Goal: Task Accomplishment & Management: Complete application form

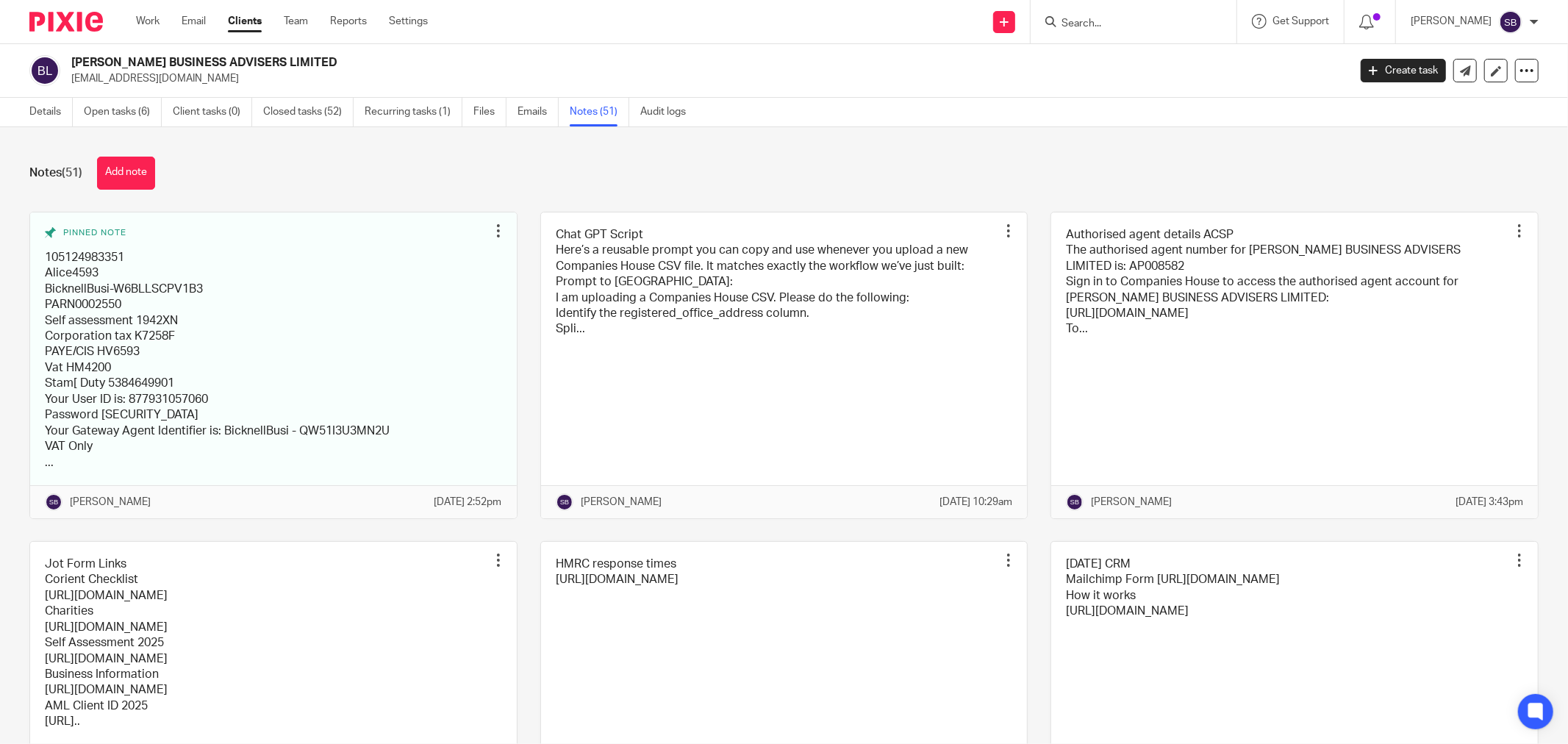
click at [1115, 23] on input "Search" at bounding box center [1126, 25] width 132 height 14
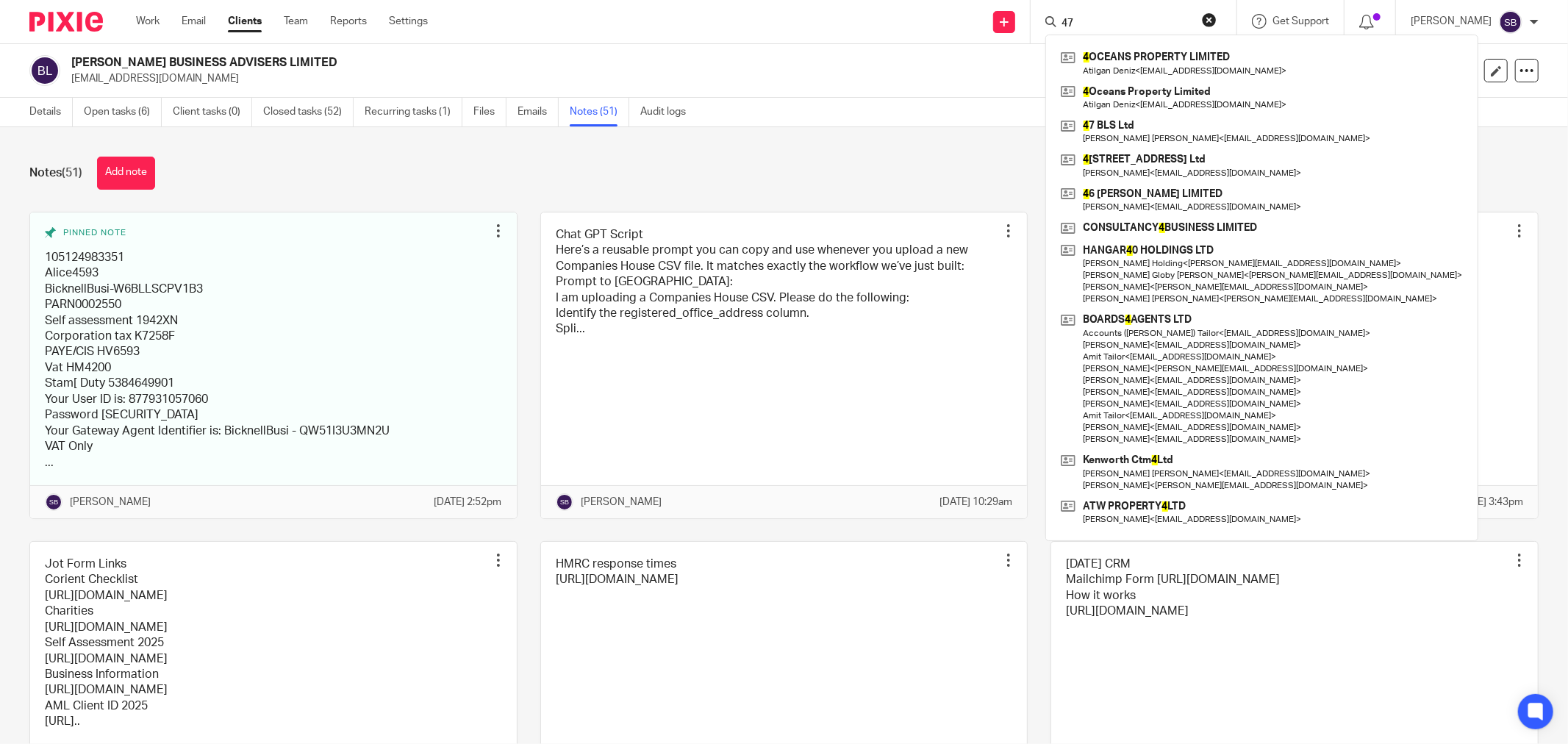
type input "4"
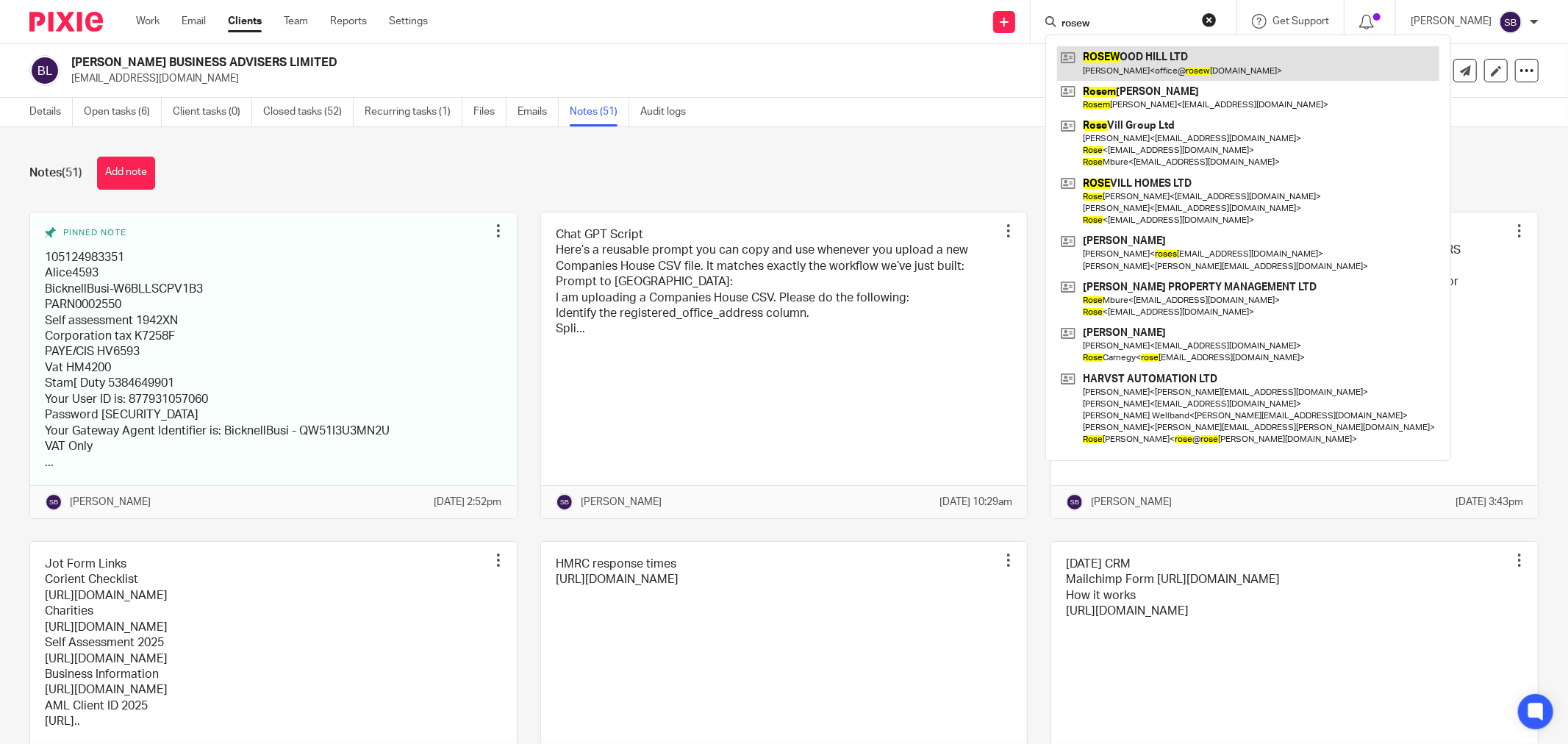
type input "rosew"
click at [1107, 61] on link at bounding box center [1249, 63] width 382 height 34
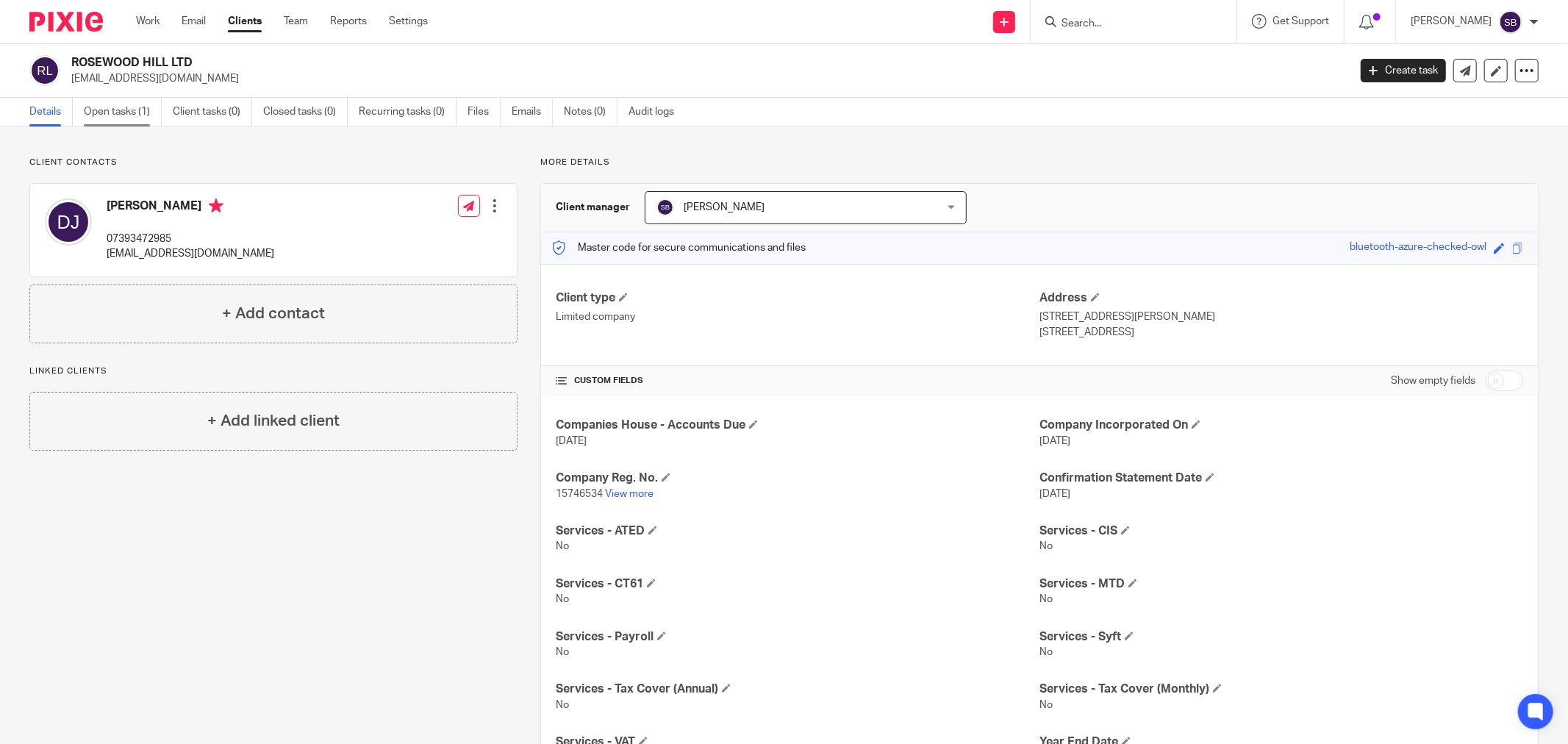
click at [122, 114] on link "Open tasks (1)" at bounding box center [123, 112] width 78 height 28
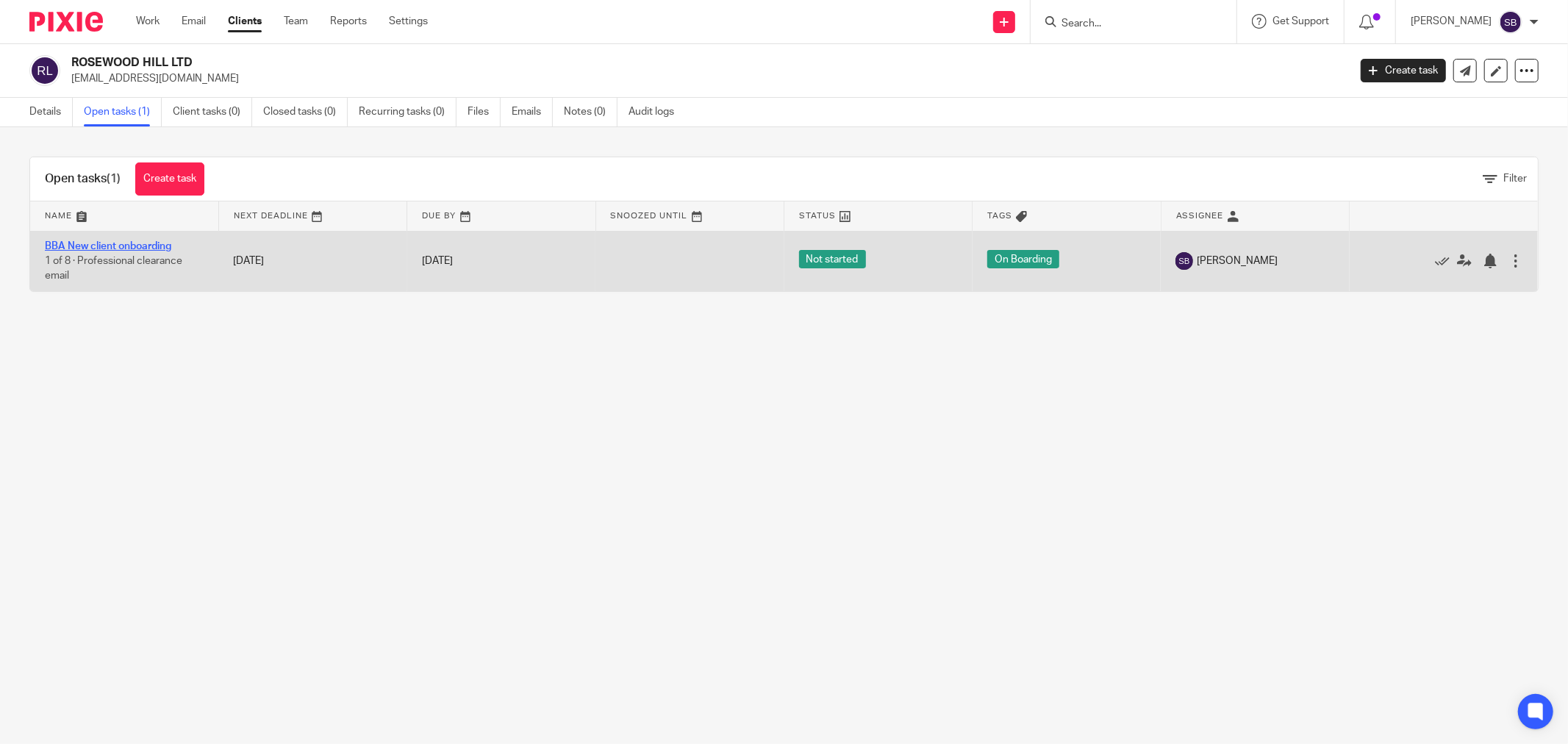
click at [111, 247] on link "BBA New client onboarding" at bounding box center [108, 246] width 126 height 11
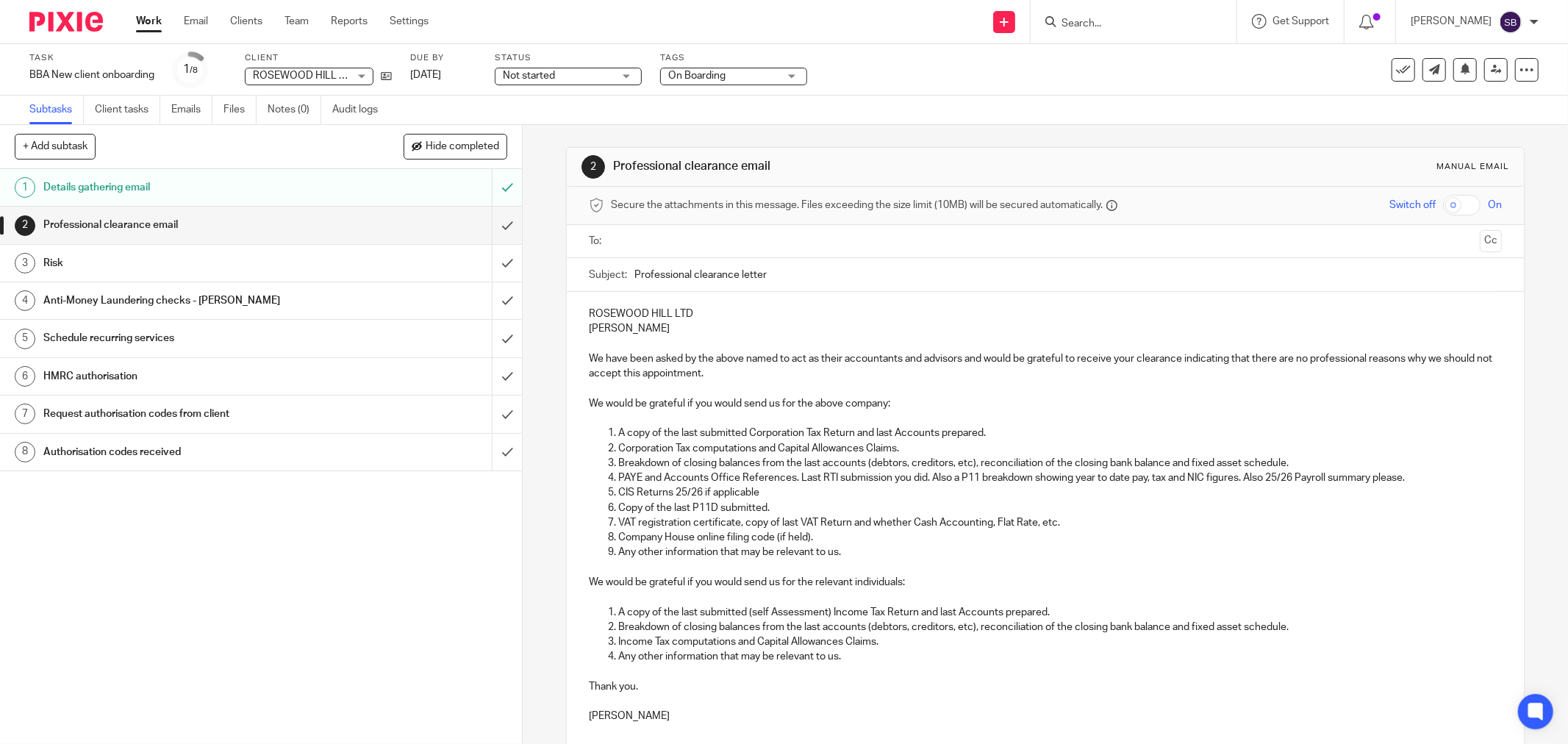
click at [643, 237] on input "text" at bounding box center [1045, 241] width 858 height 17
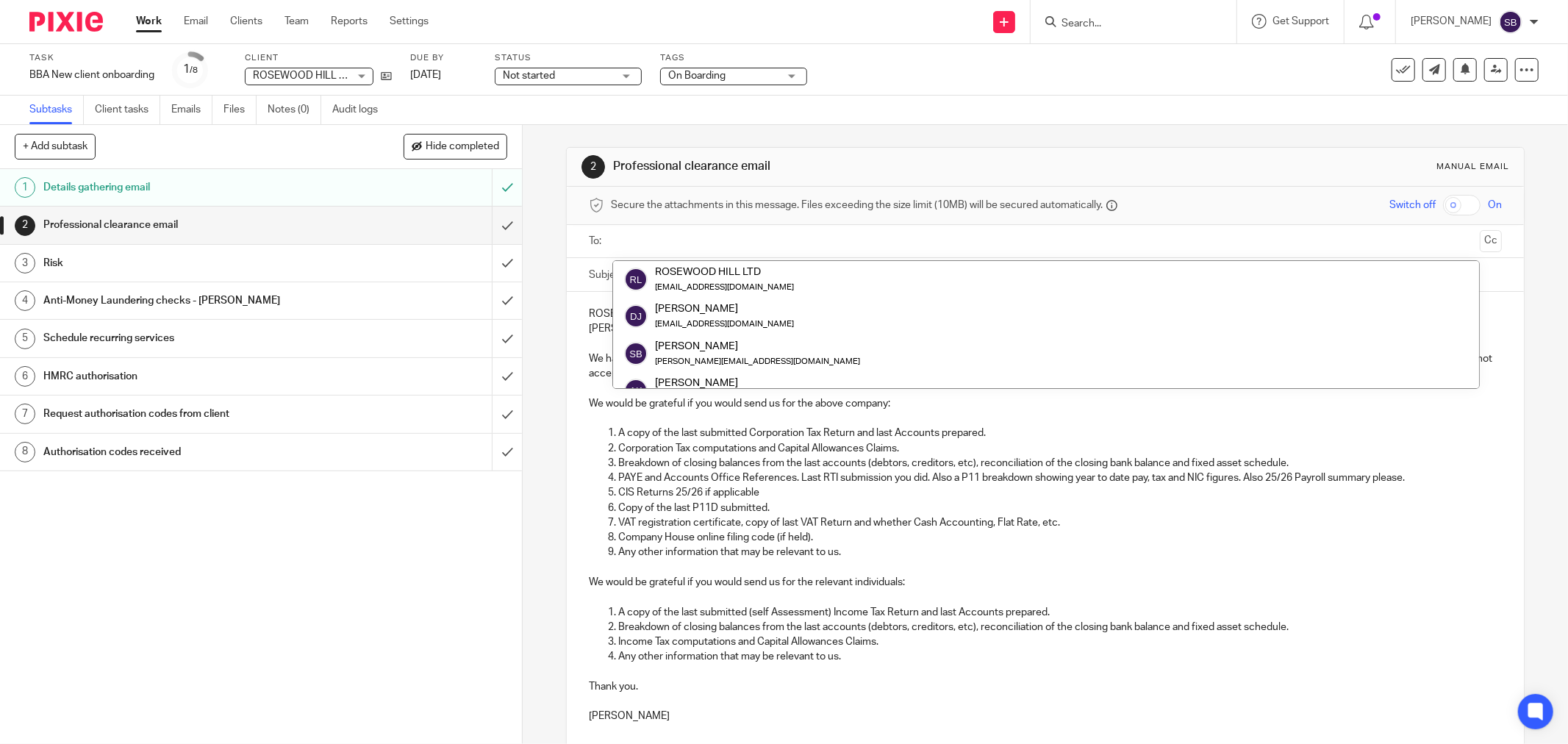
paste input "AlanP@alanpatient.co.uk"
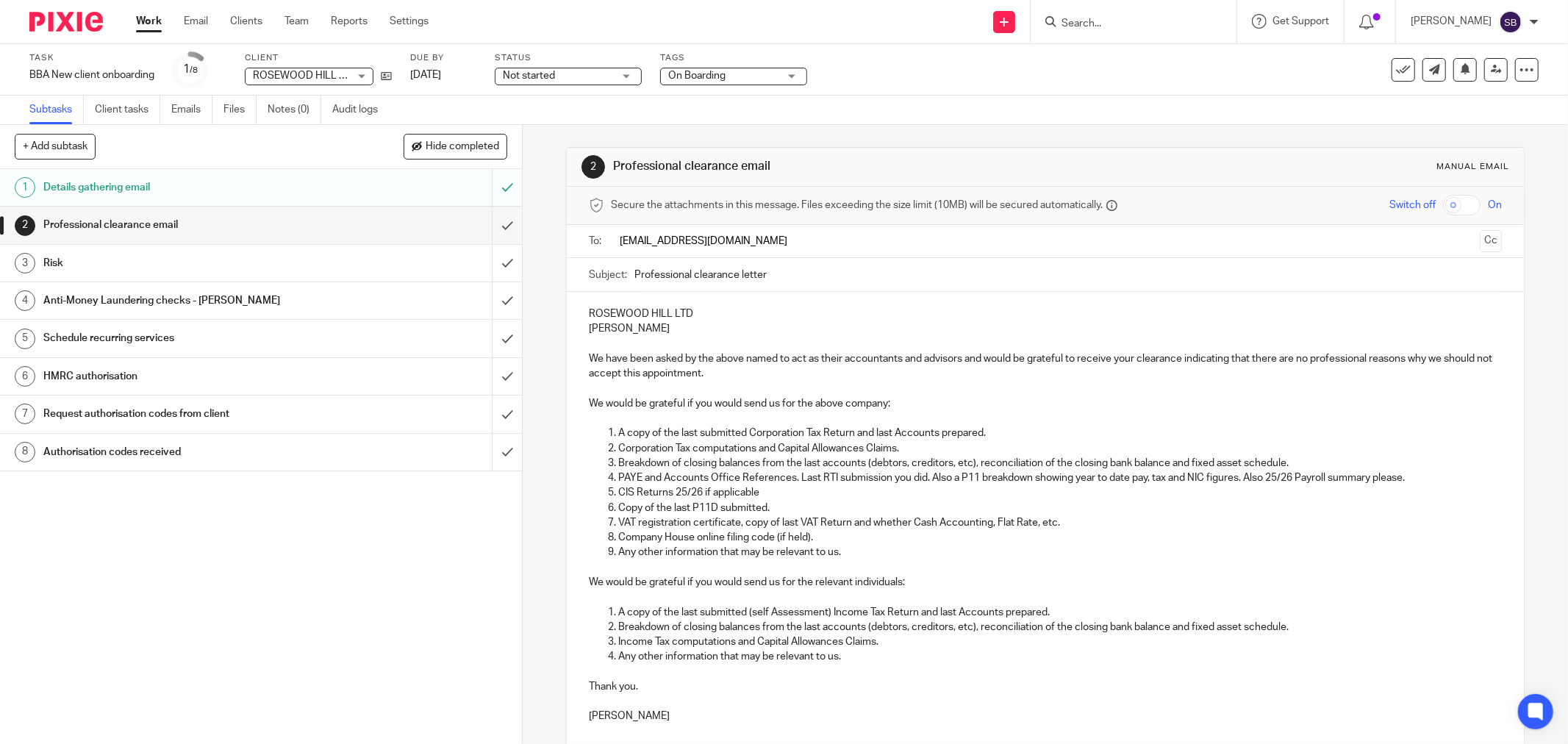
type input "AlanP@alanpatient.co.uk"
click at [809, 280] on input "Professional clearance letter" at bounding box center [1067, 274] width 867 height 33
click at [820, 243] on input "text" at bounding box center [1139, 242] width 669 height 28
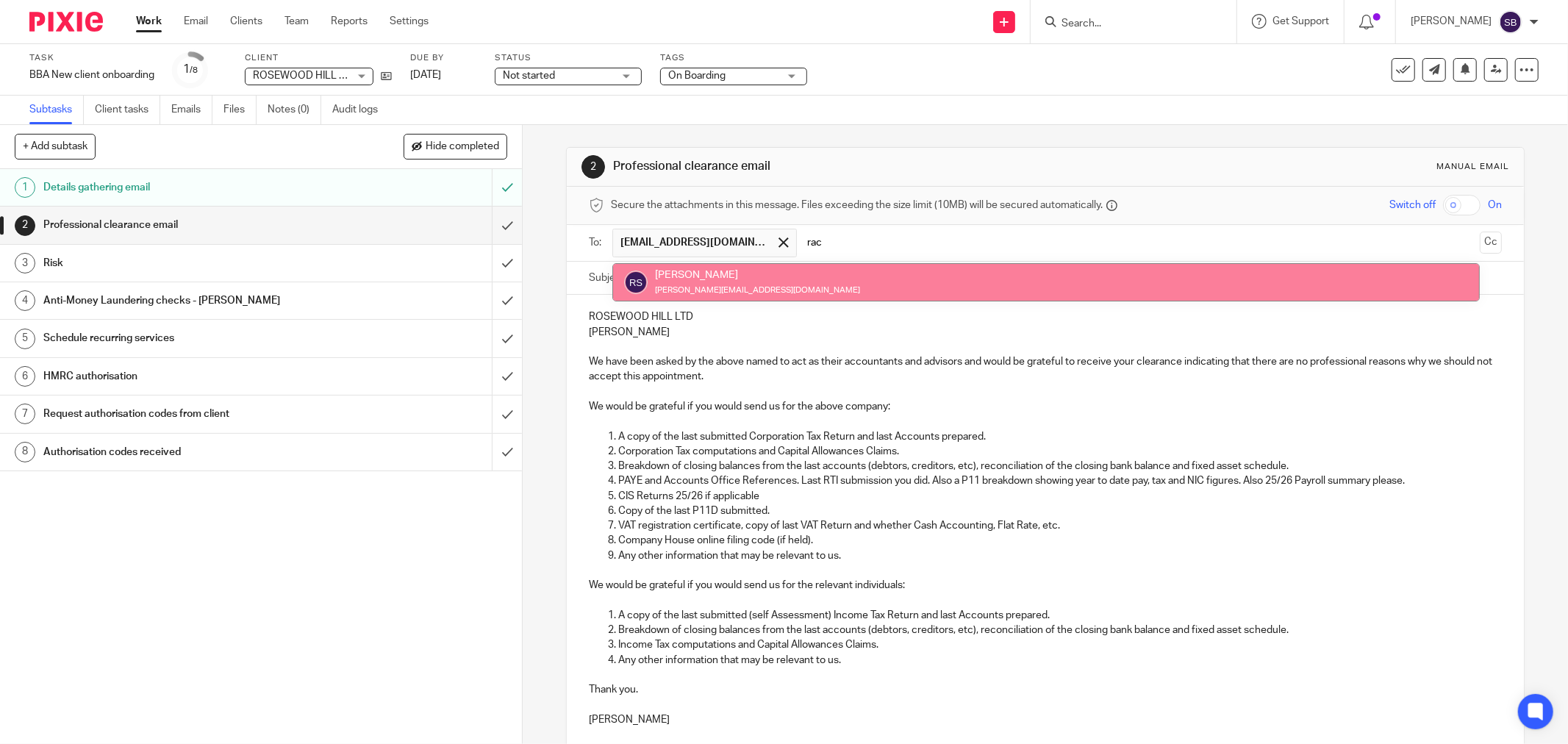
type input "rac"
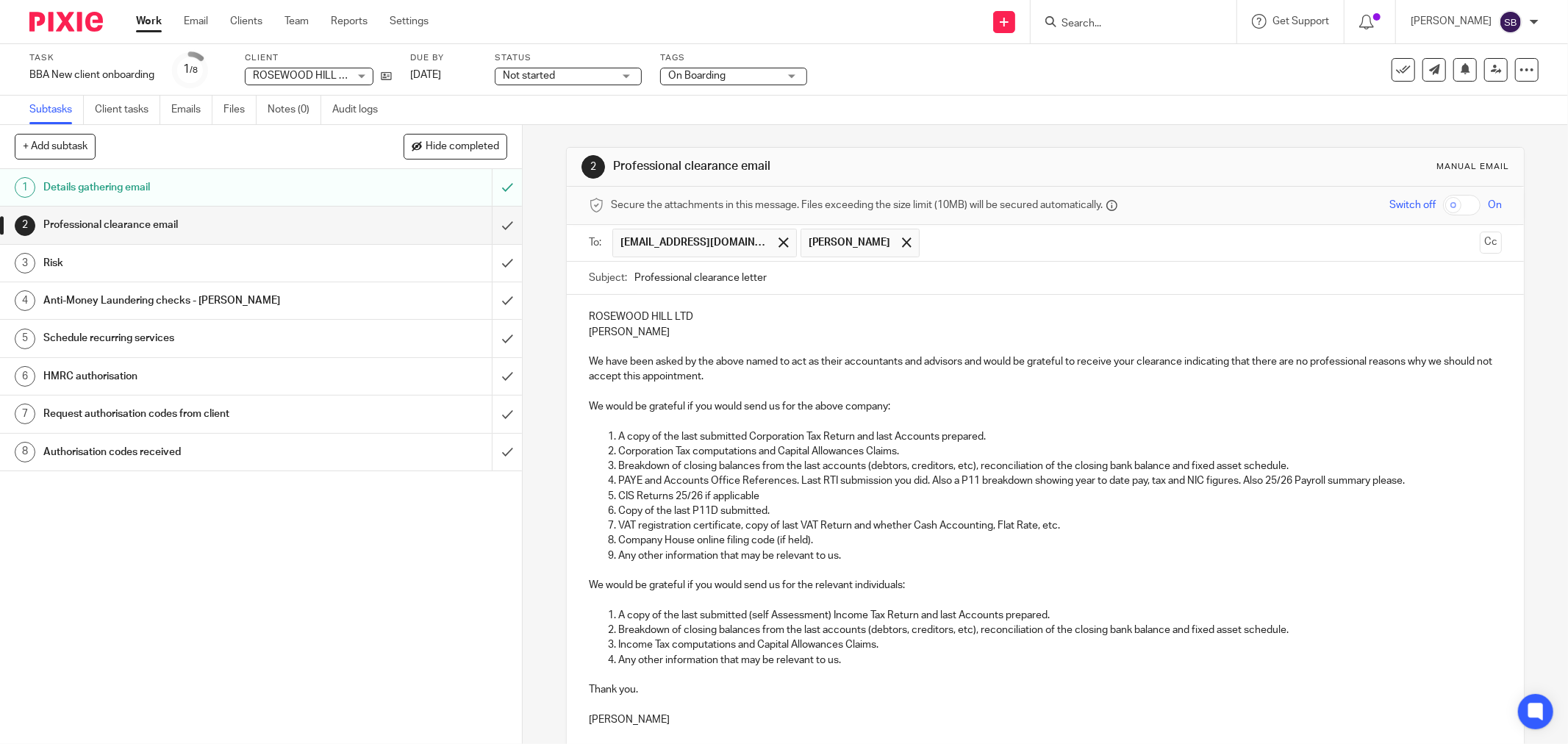
click at [927, 243] on input "text" at bounding box center [1200, 242] width 547 height 28
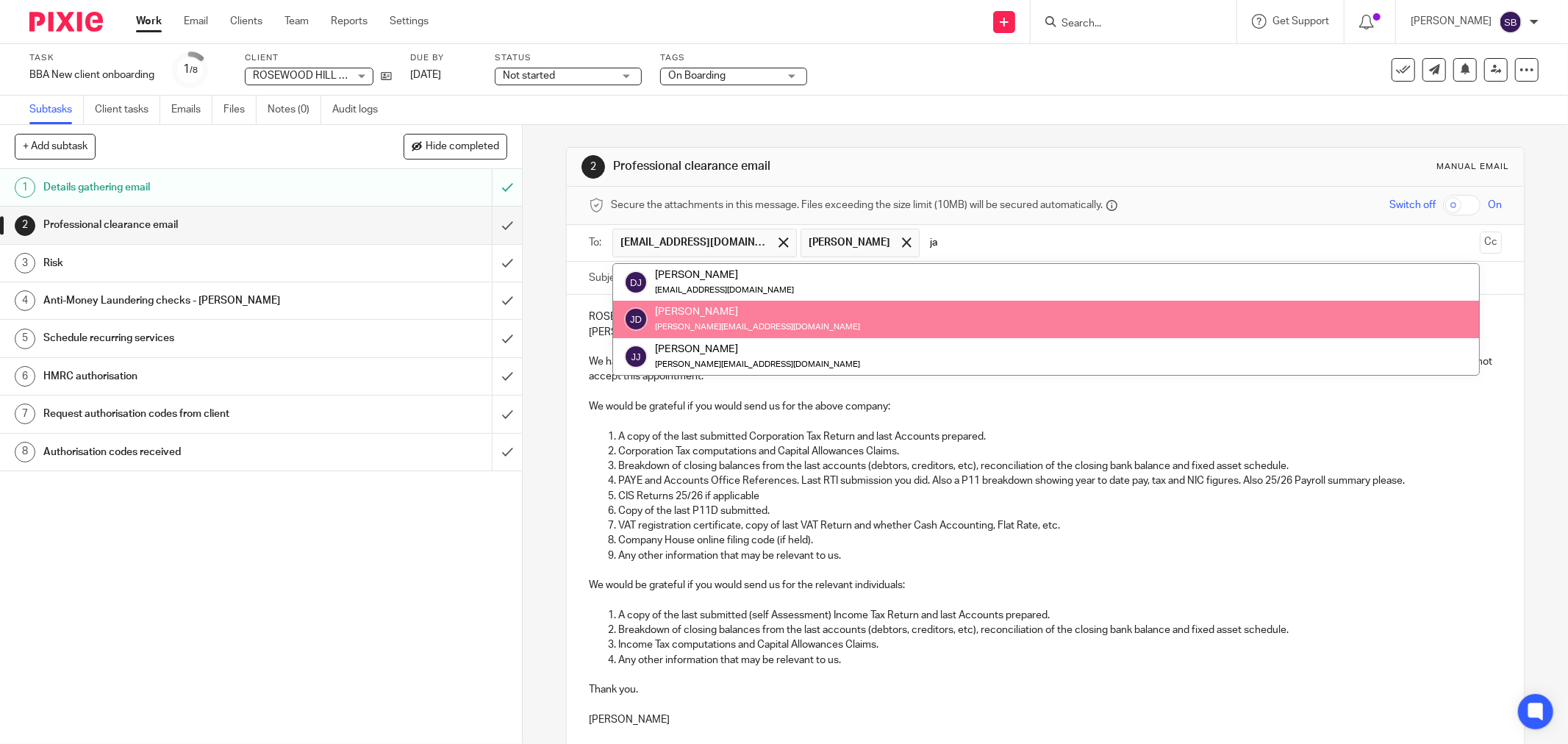
type input "ja"
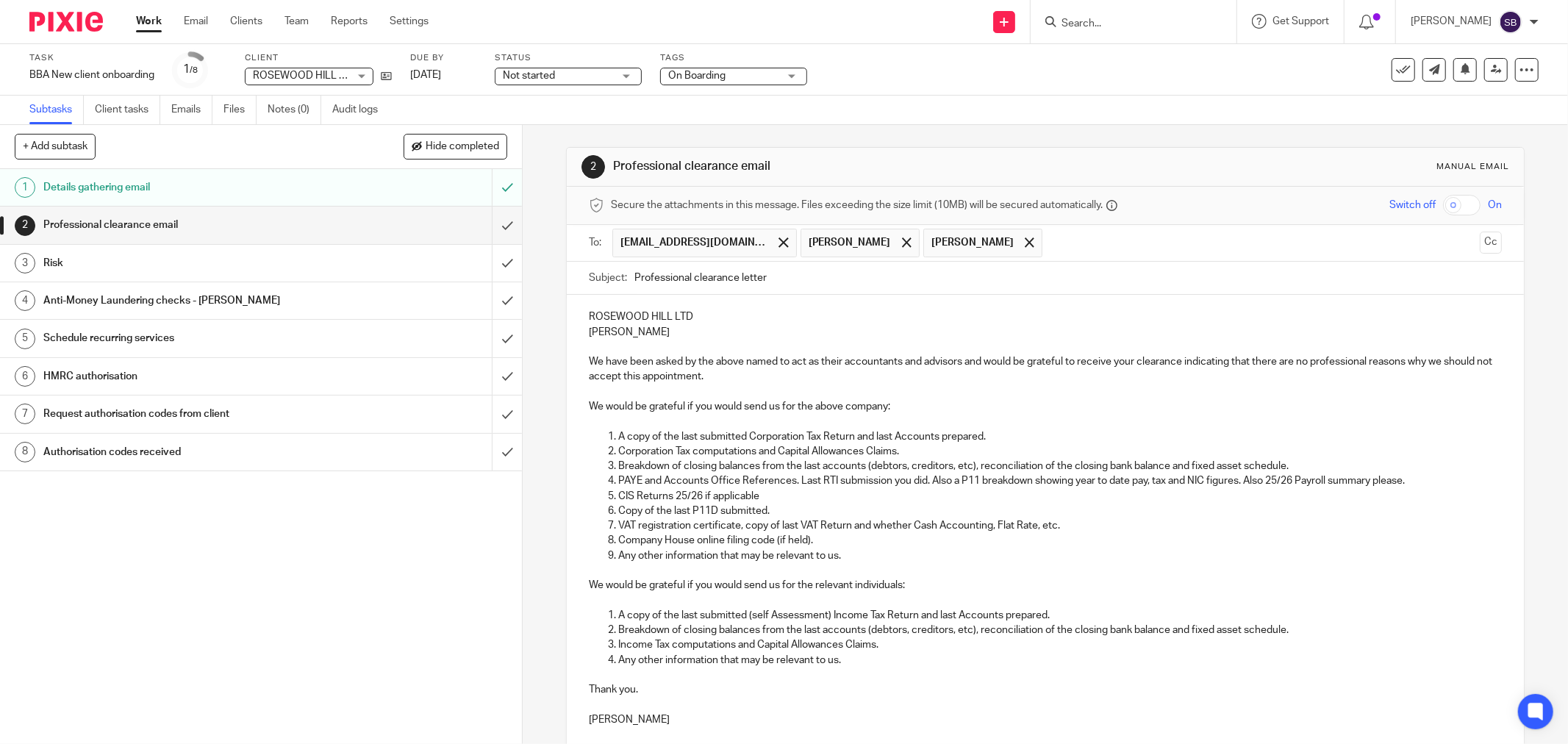
click at [1098, 243] on input "text" at bounding box center [1261, 242] width 423 height 28
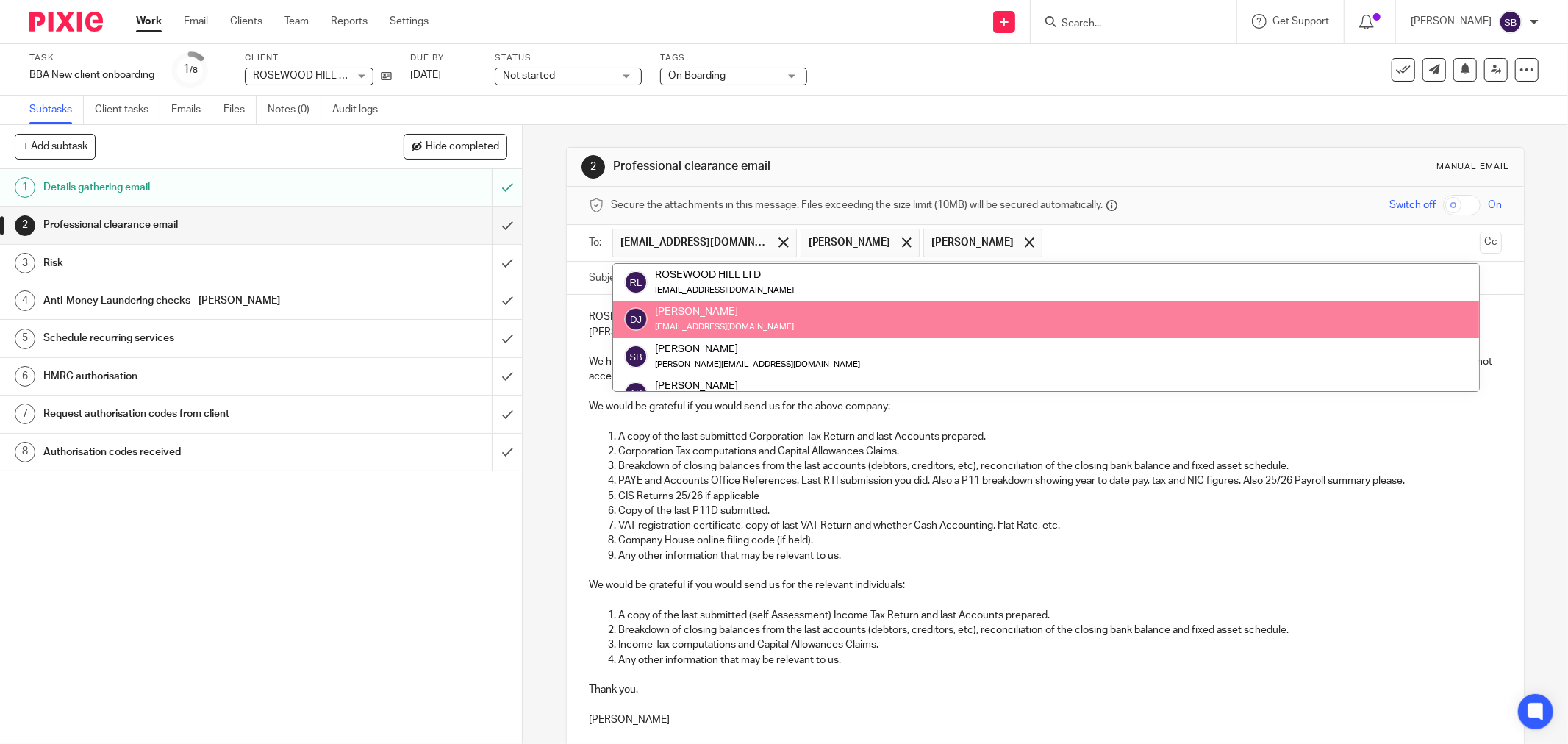
type input "k"
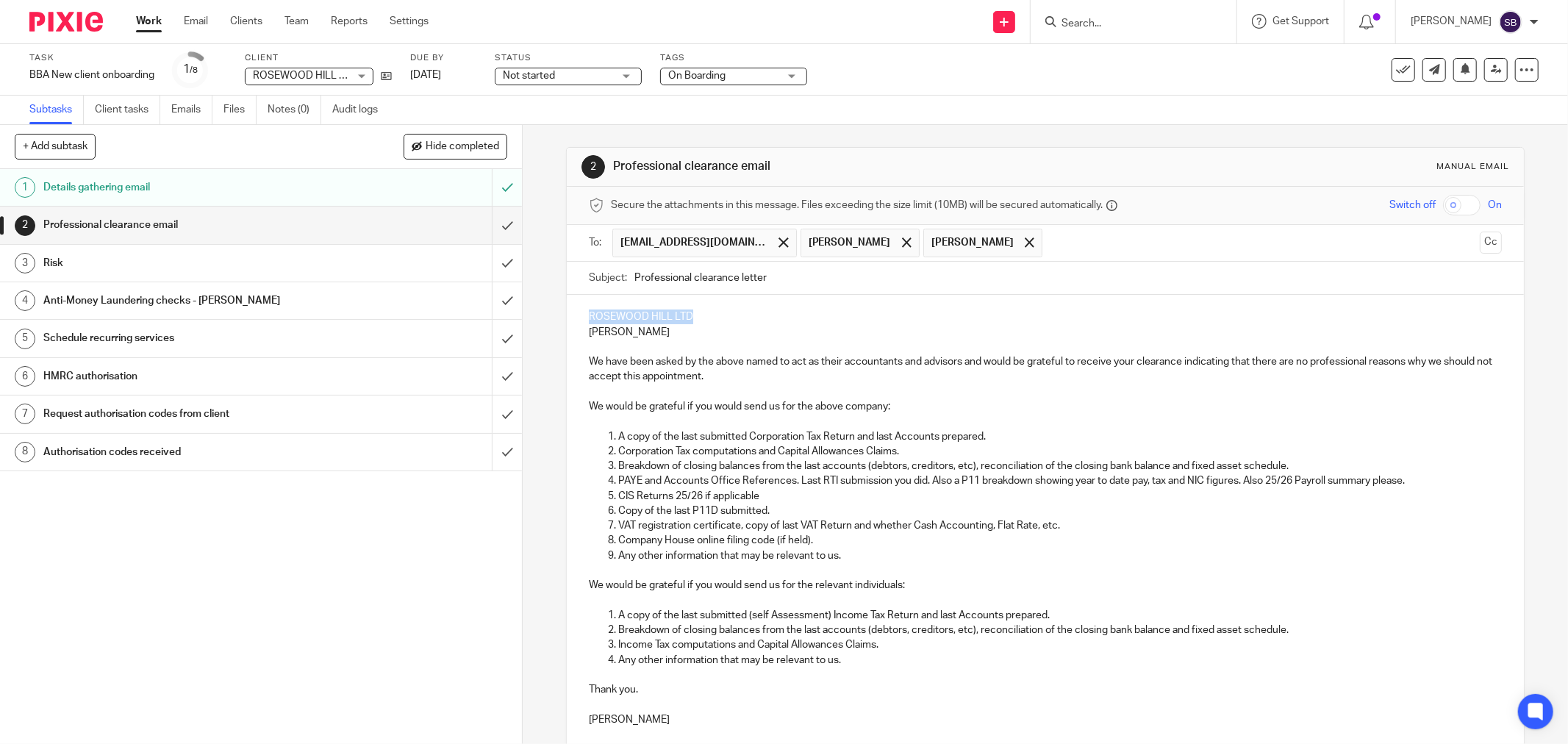
drag, startPoint x: 643, startPoint y: 314, endPoint x: 713, endPoint y: 311, distance: 70.1
click at [713, 311] on div "ROSEWOOD HILL LTD Davor Jancic We have been asked by the above named to act as …" at bounding box center [1045, 517] width 957 height 443
click at [834, 315] on p "ROSEWOOD HILL LTD" at bounding box center [1046, 317] width 913 height 15
click at [834, 277] on input "Professional clearance letter" at bounding box center [1067, 278] width 867 height 33
type input "Professional clearance letter - Rosewood Hill"
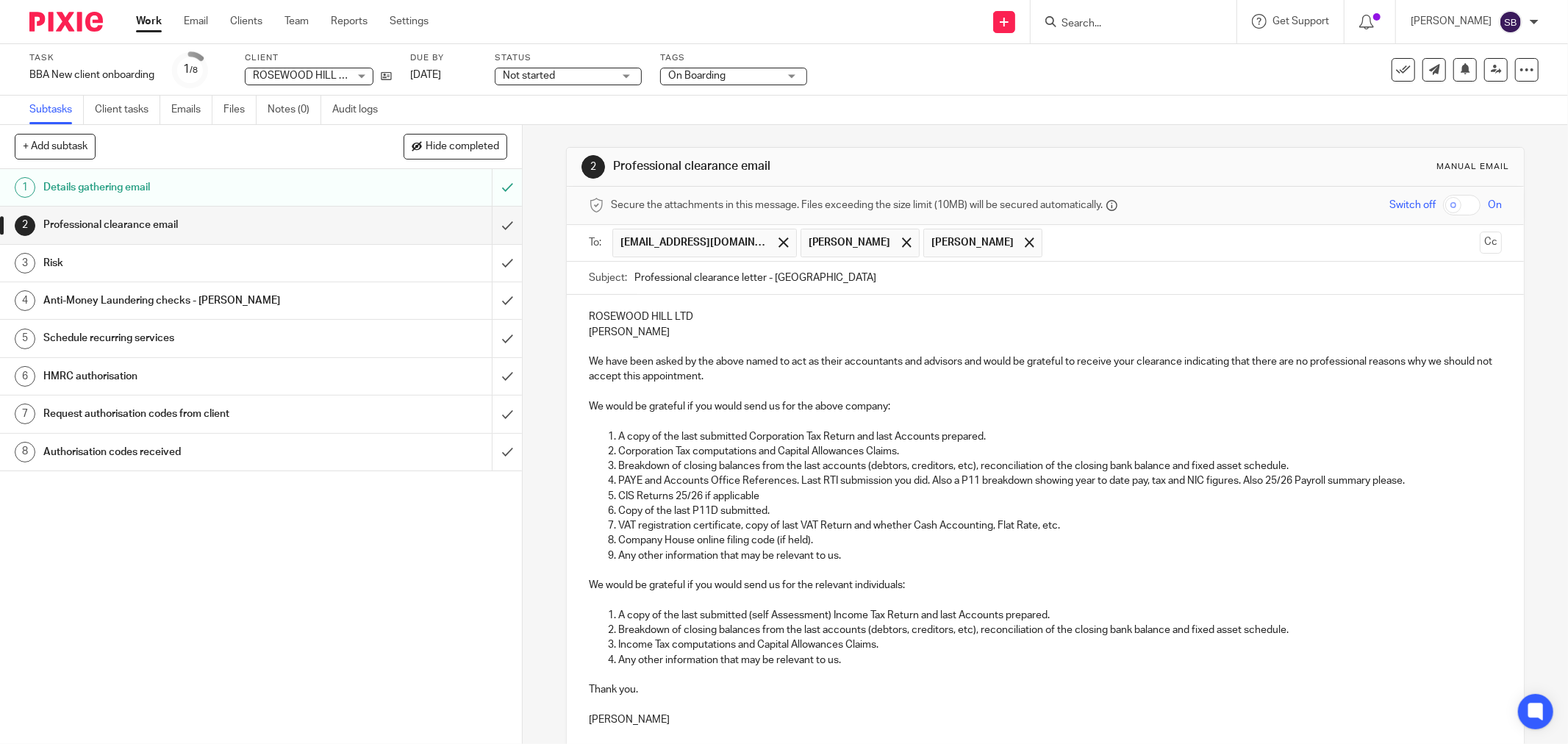
click at [916, 346] on p at bounding box center [1046, 347] width 913 height 15
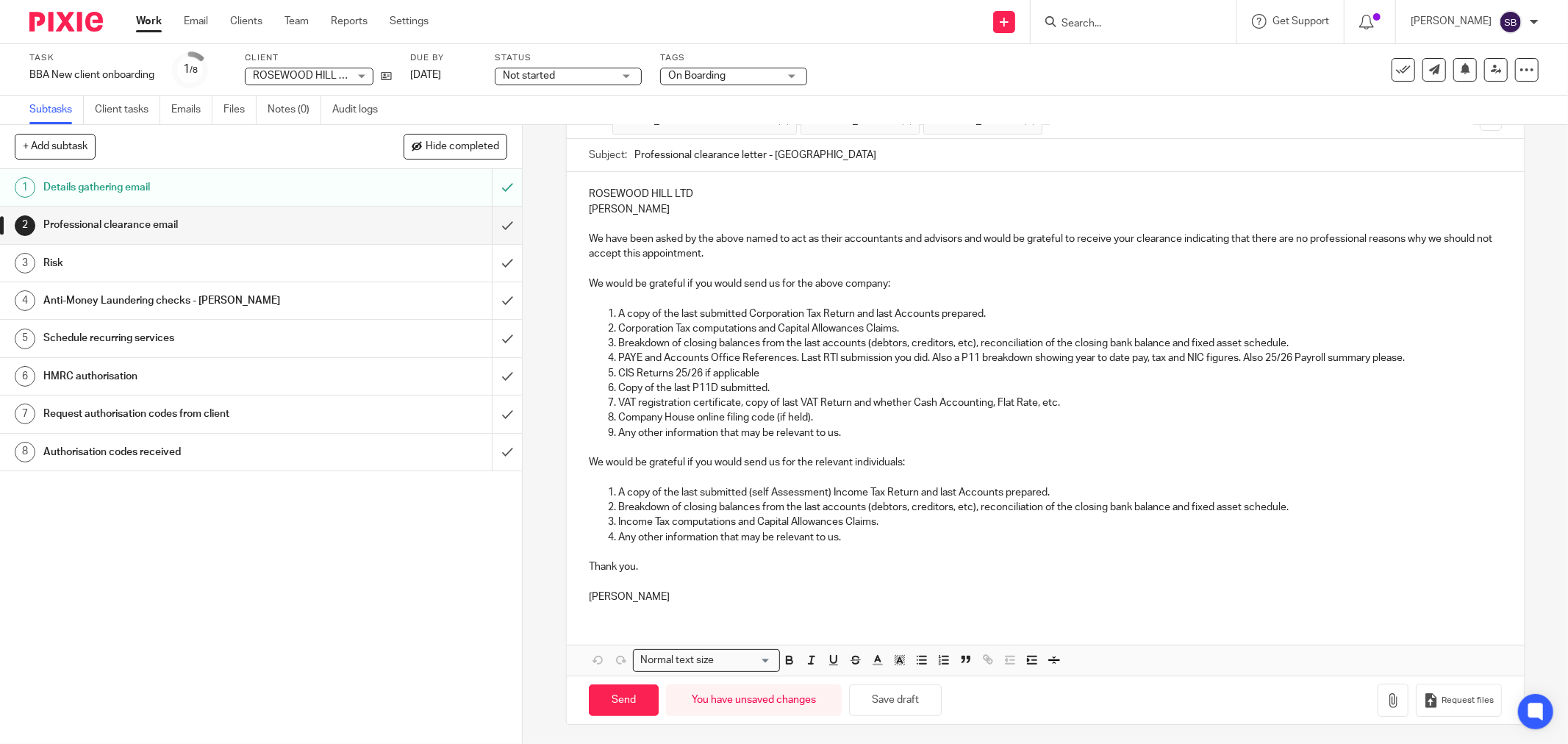
scroll to position [126, 0]
click at [596, 690] on input "Send" at bounding box center [623, 697] width 70 height 31
type input "Sent"
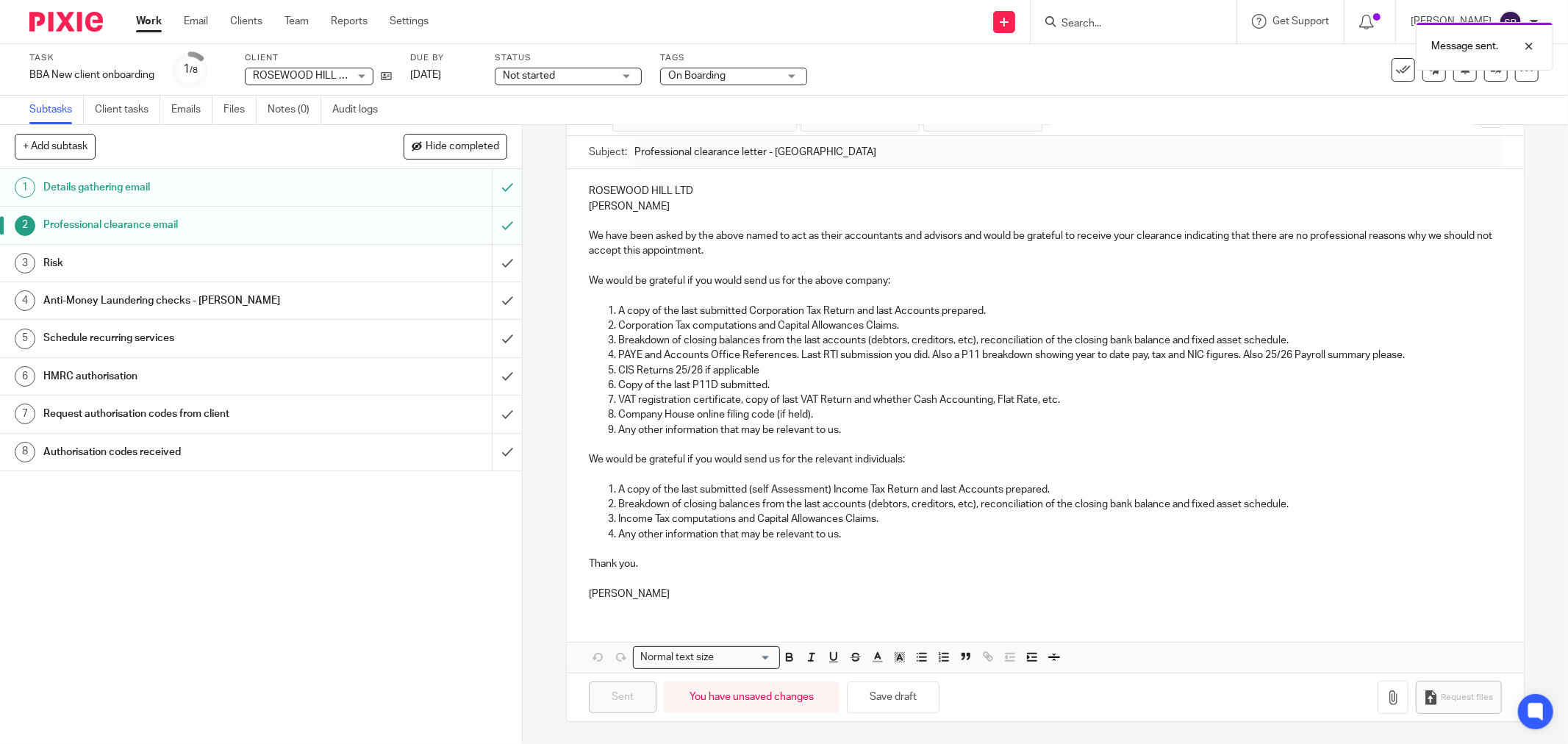
click at [1157, 24] on div "Message sent." at bounding box center [1168, 42] width 769 height 56
click at [1112, 20] on div "Message sent." at bounding box center [1168, 42] width 769 height 56
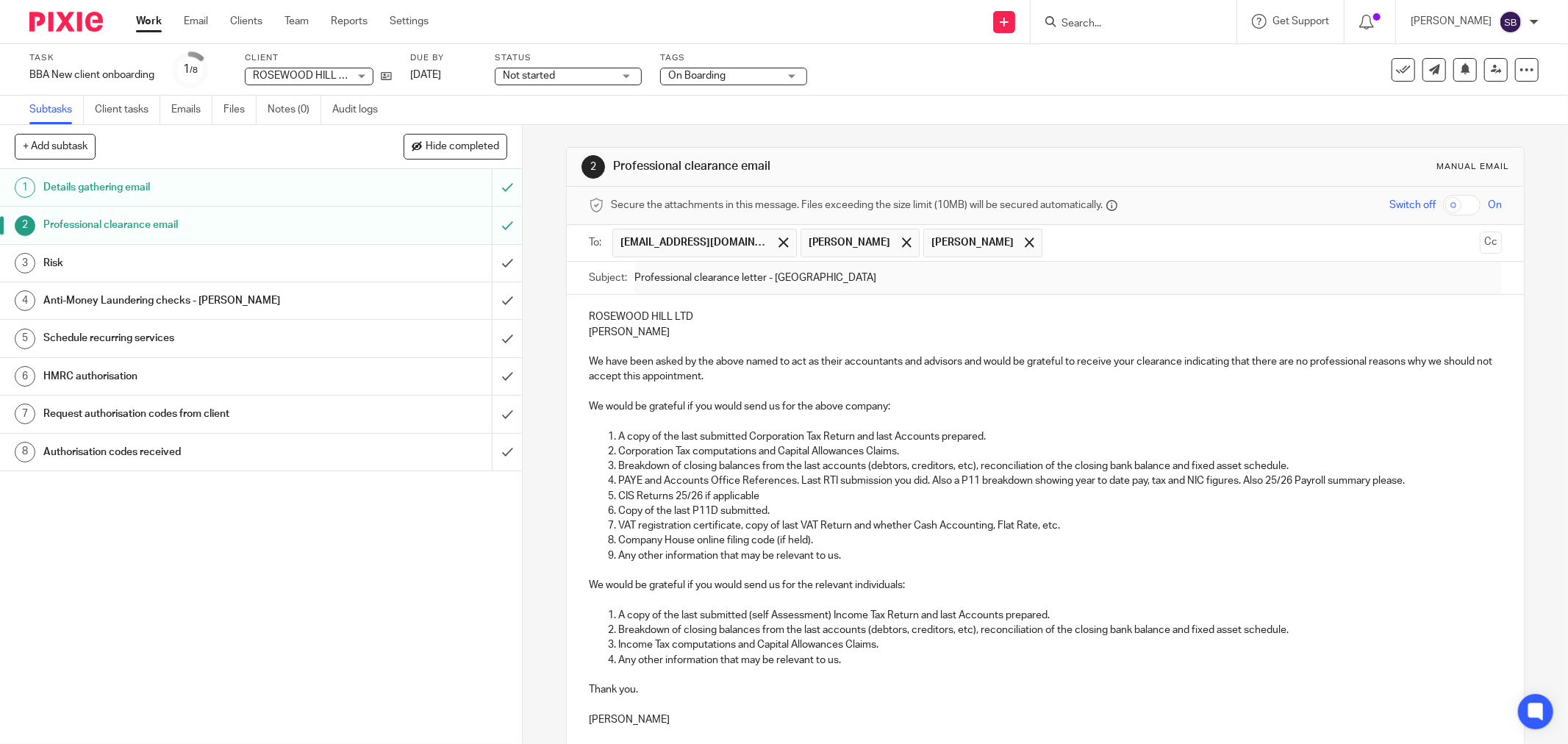
click at [1094, 18] on input "Search" at bounding box center [1126, 25] width 132 height 14
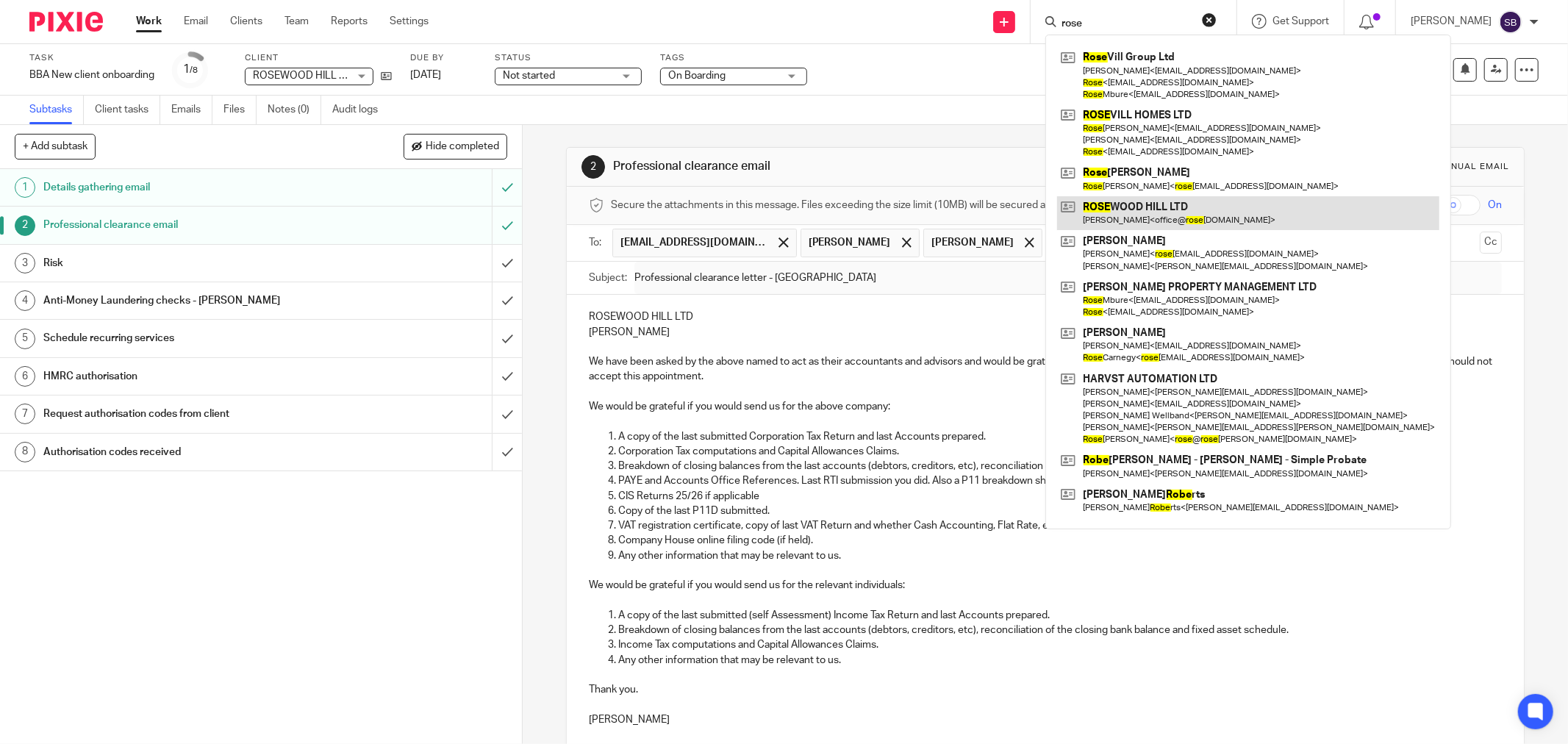
type input "rose"
click at [1170, 219] on link at bounding box center [1249, 213] width 382 height 34
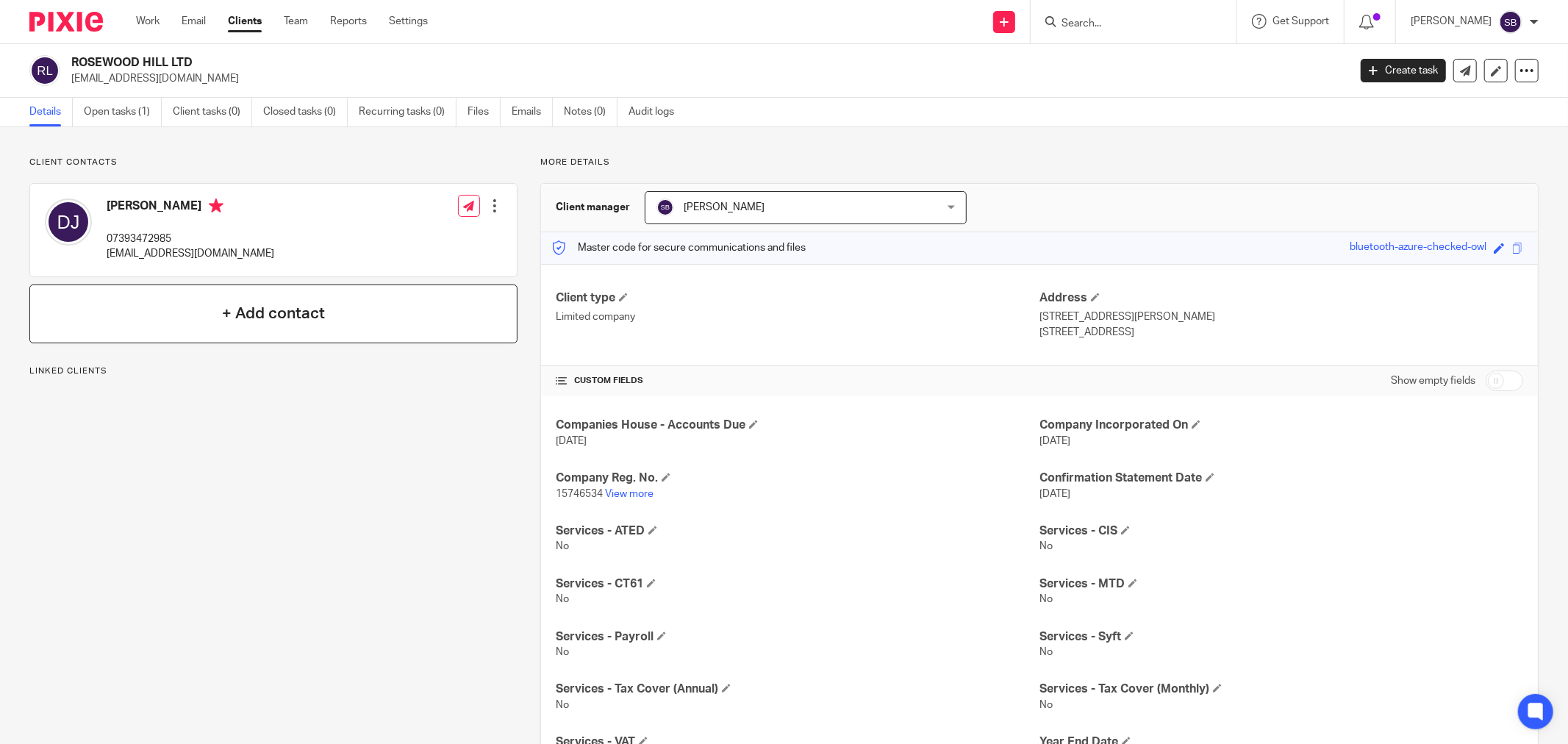
click at [291, 327] on div "+ Add contact" at bounding box center [273, 314] width 488 height 59
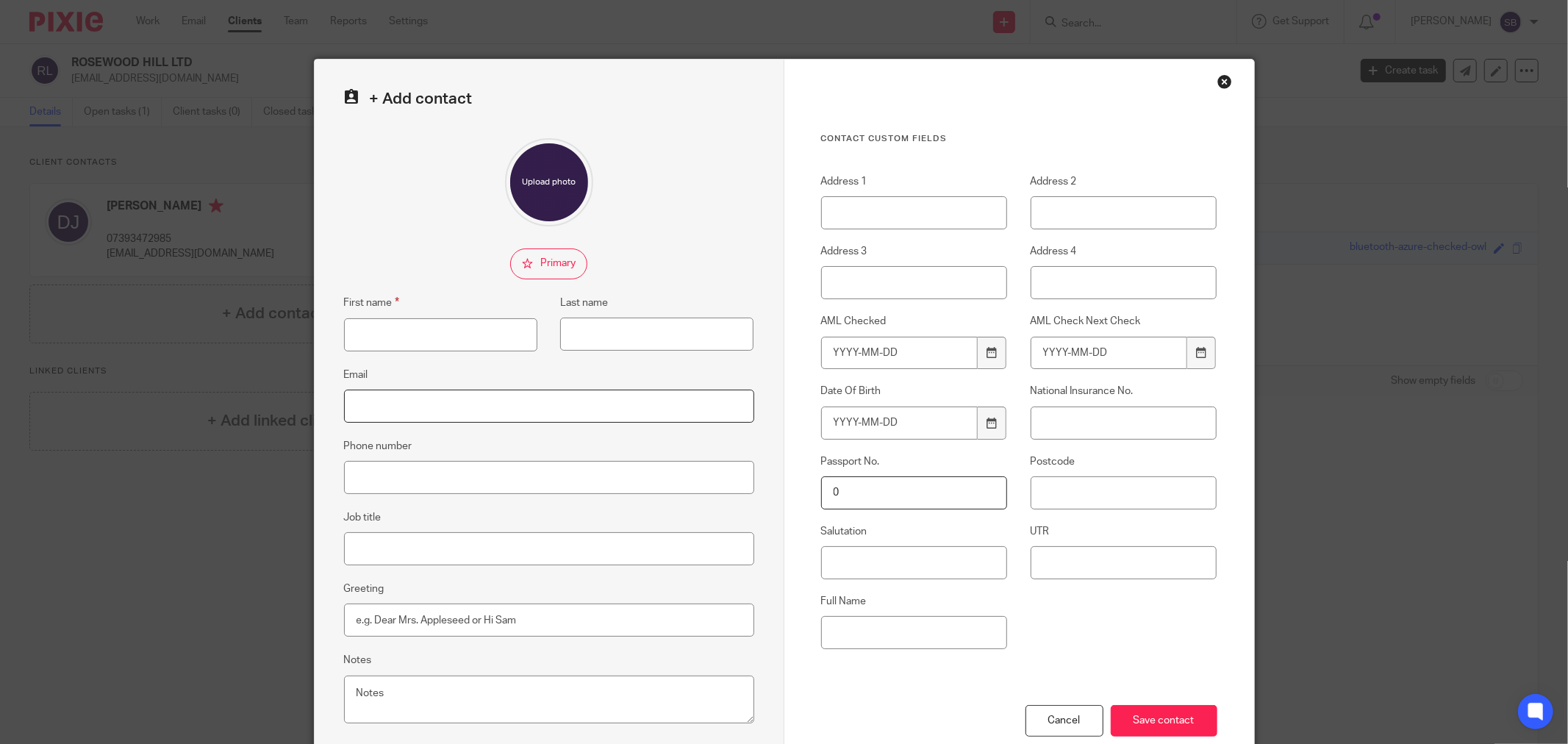
paste input "AlanP@alanpatient.co.uk"
type input "AlanP@alanpatient.co.uk"
click at [425, 328] on input "First name" at bounding box center [440, 335] width 193 height 33
type input "Alan"
drag, startPoint x: 431, startPoint y: 266, endPoint x: 437, endPoint y: 274, distance: 10.0
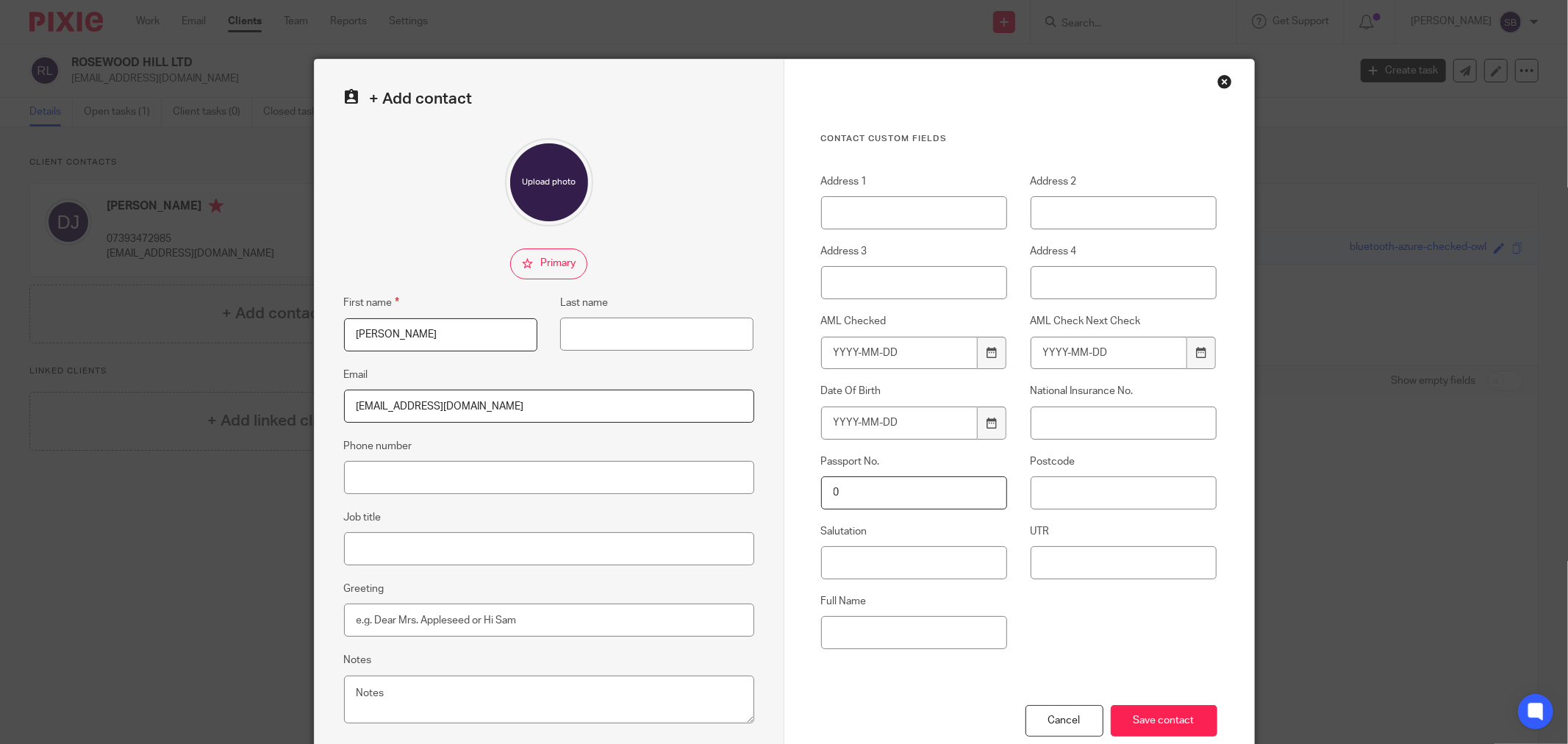
click at [431, 265] on fieldset at bounding box center [549, 265] width 411 height 31
click at [434, 552] on input "Job title" at bounding box center [549, 549] width 411 height 33
type input "Old Accountant"
click at [1152, 711] on input "Save contact" at bounding box center [1163, 720] width 107 height 31
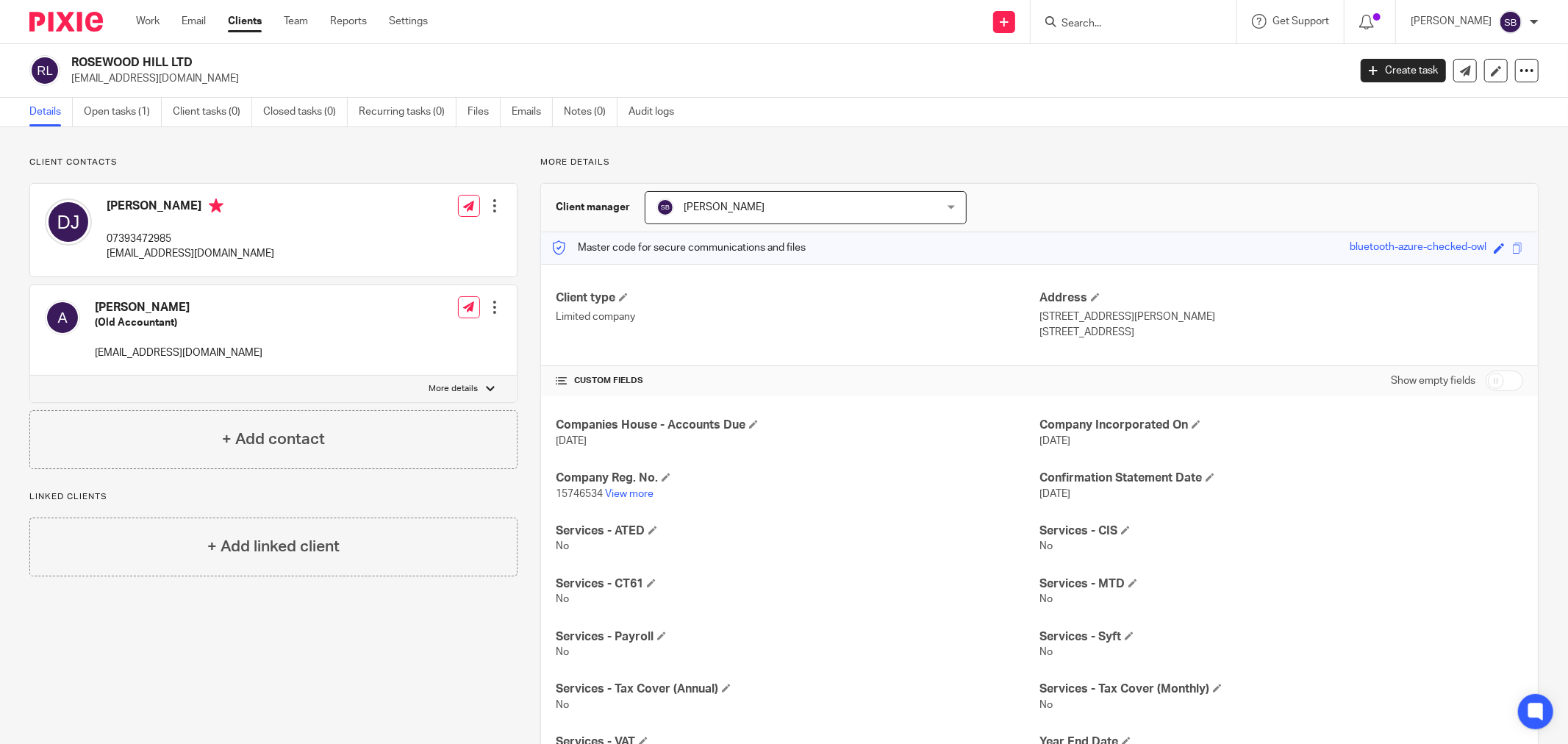
click at [1495, 386] on input "checkbox" at bounding box center [1504, 380] width 37 height 21
checkbox input "true"
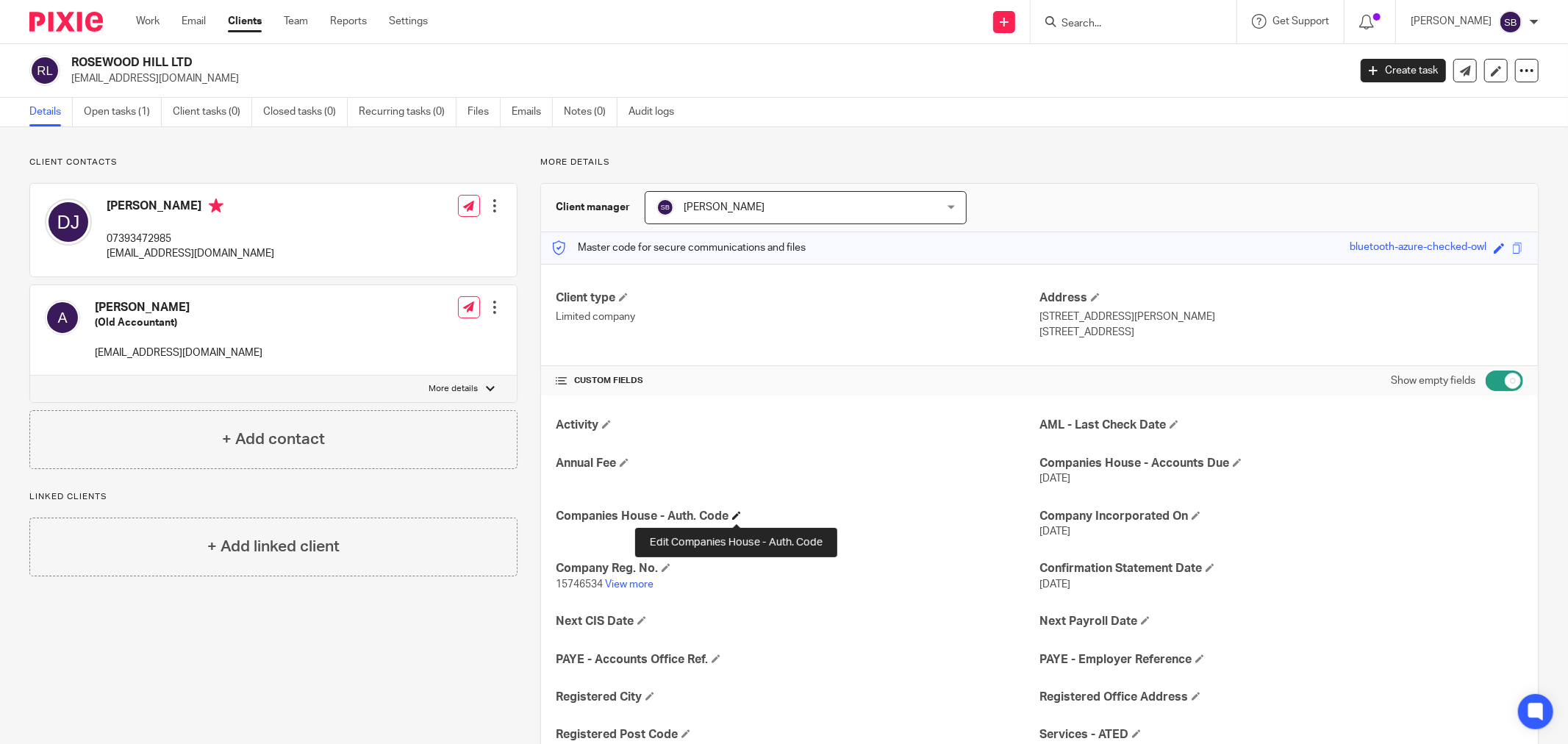
click at [737, 515] on span at bounding box center [736, 515] width 9 height 9
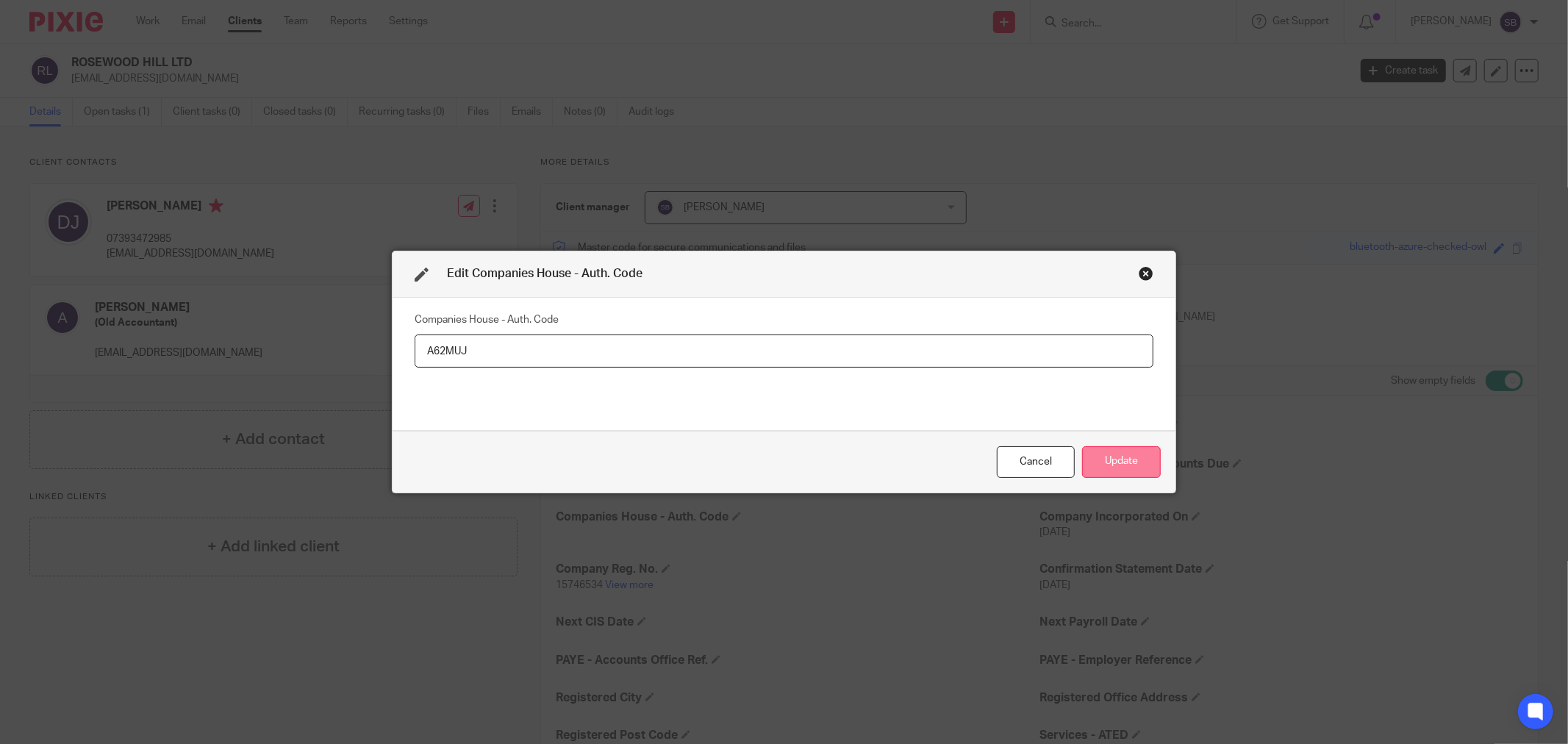
type input "A62MUJ"
click at [1133, 462] on button "Update" at bounding box center [1121, 462] width 78 height 31
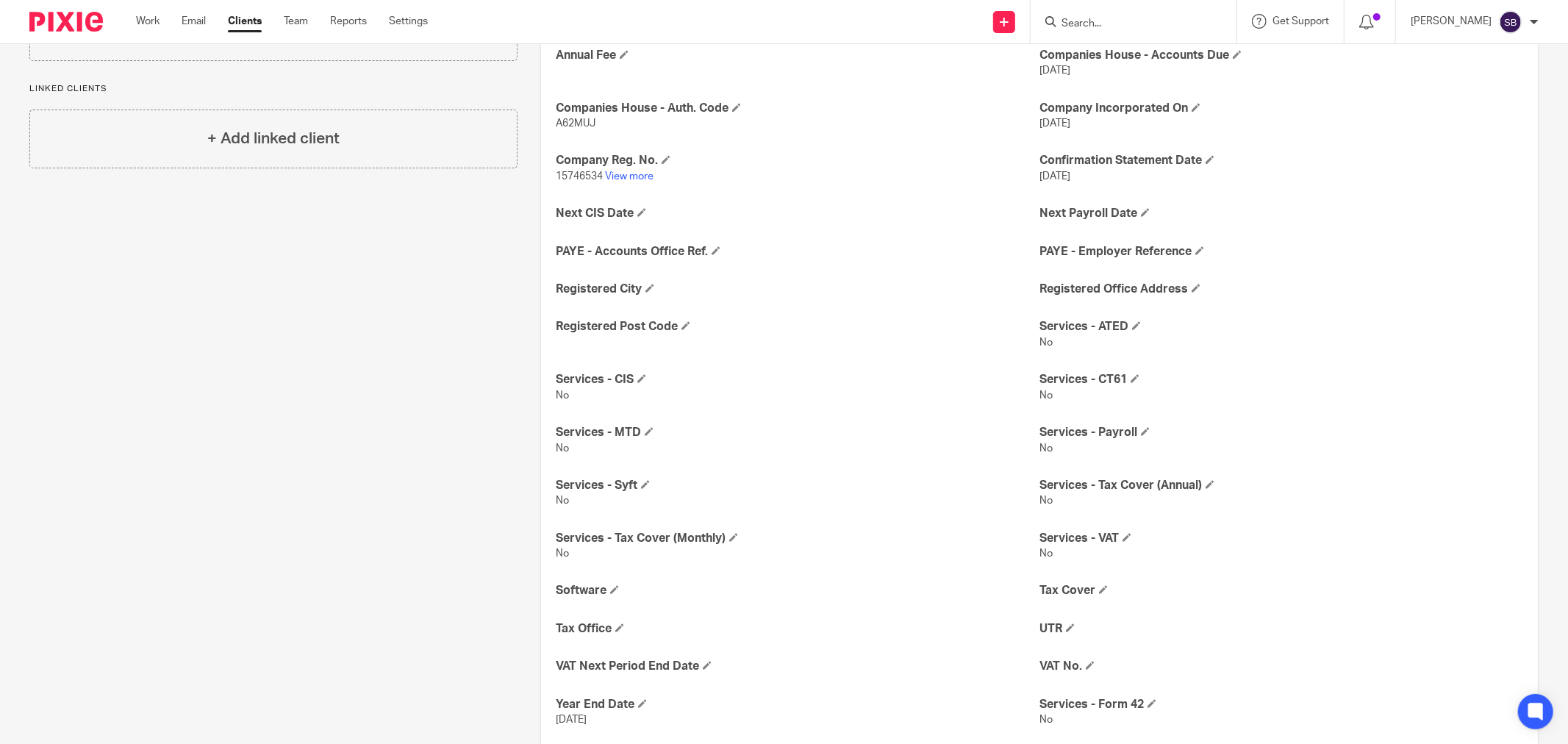
scroll to position [534, 0]
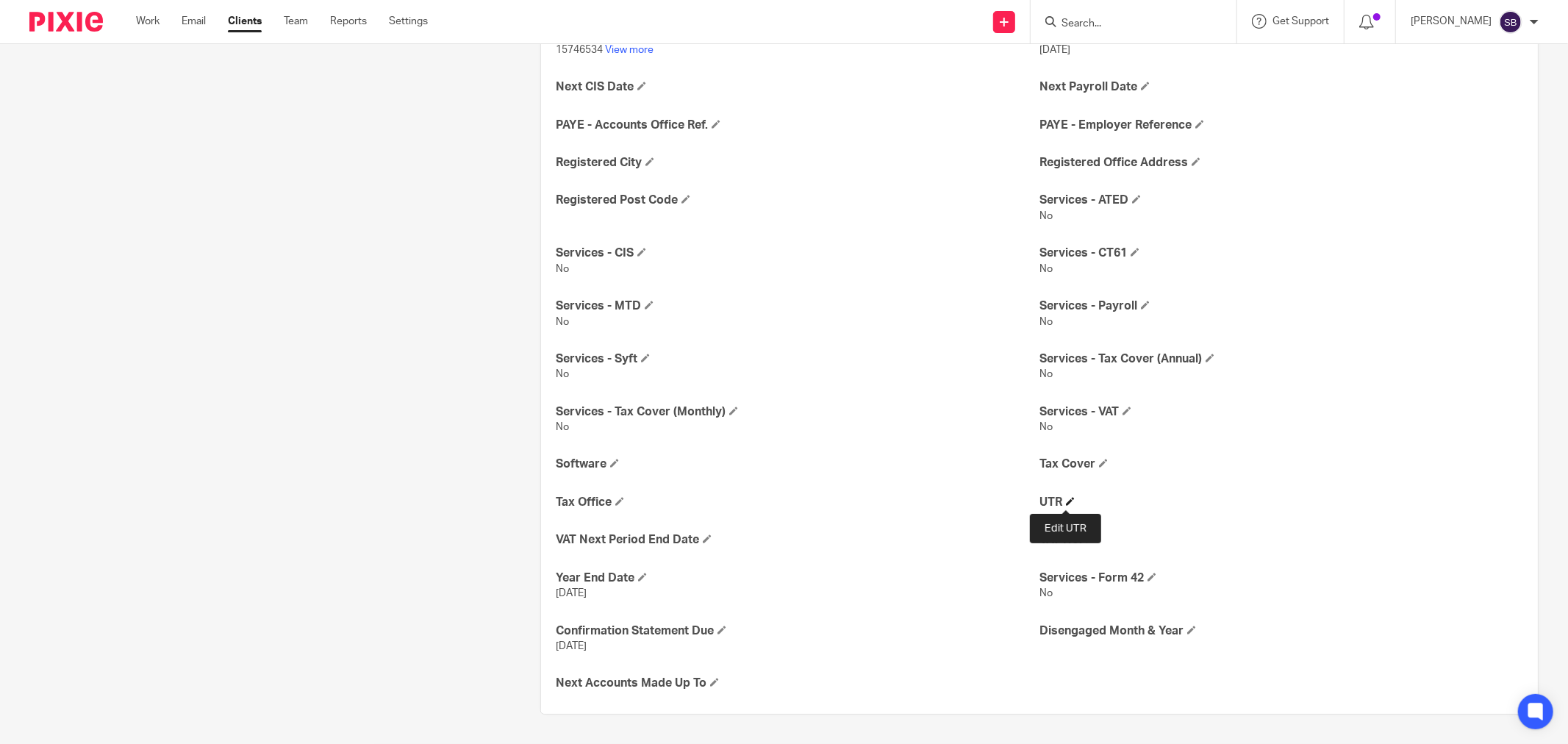
click at [1066, 500] on span at bounding box center [1070, 501] width 9 height 9
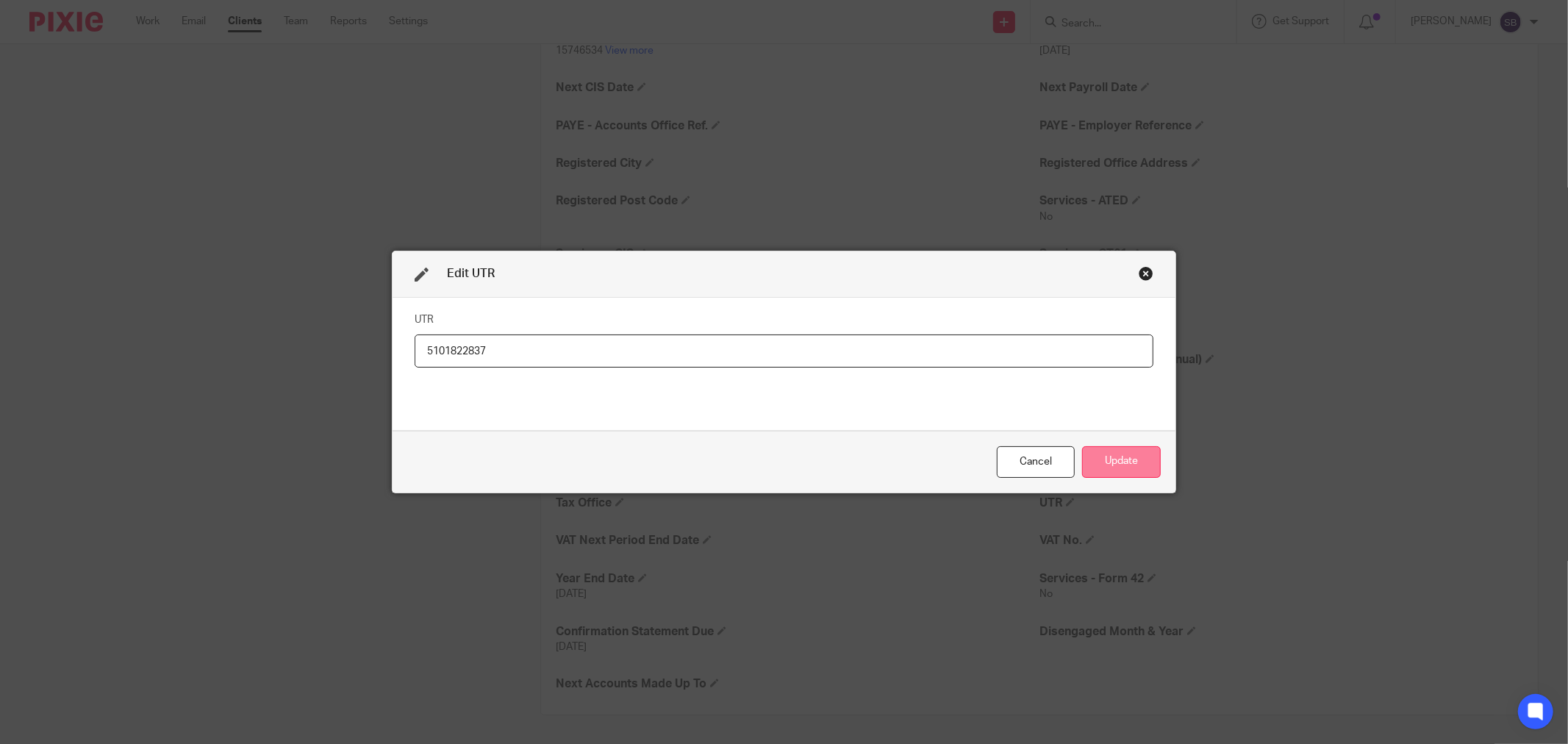
type input "5101822837"
click at [1100, 468] on button "Update" at bounding box center [1121, 462] width 78 height 31
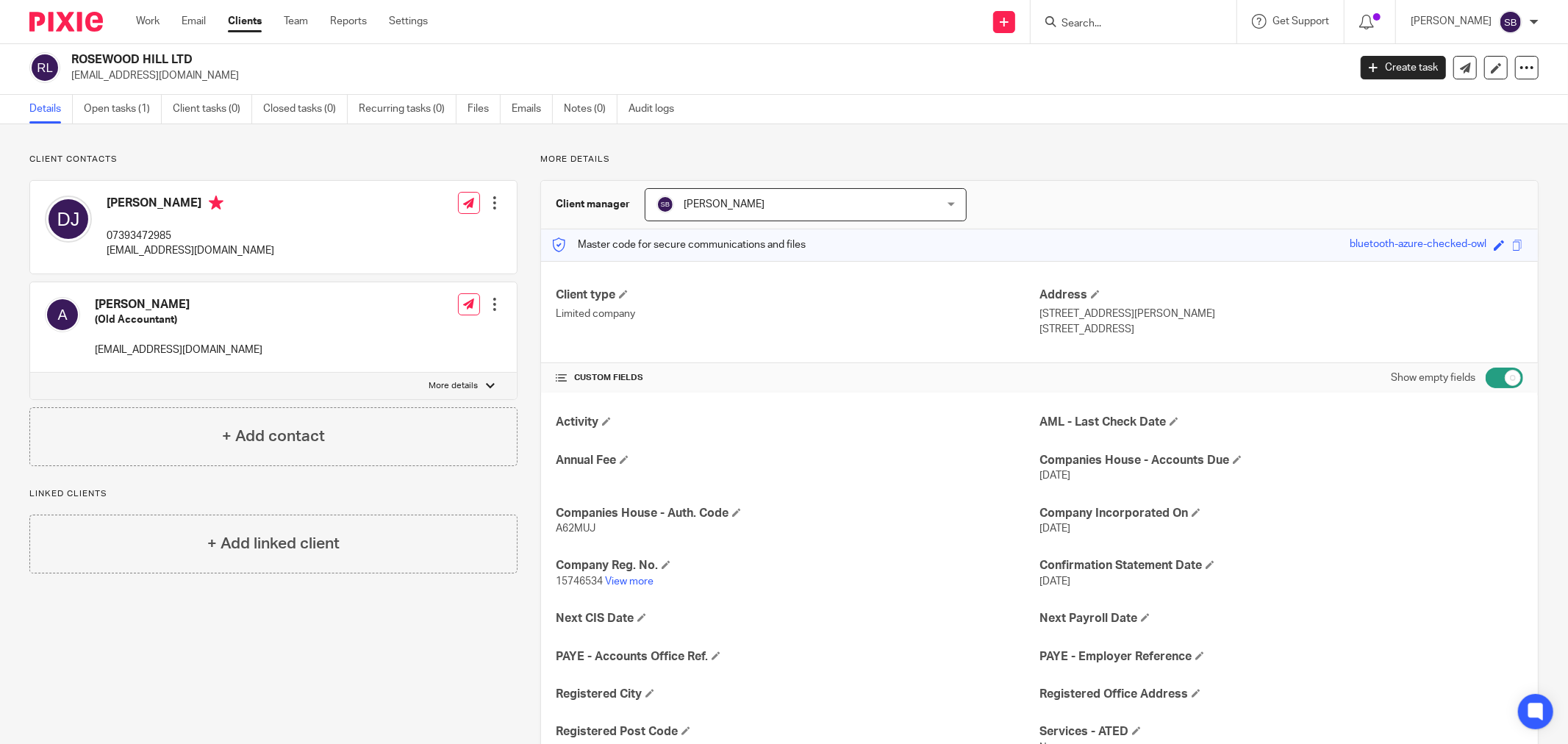
scroll to position [0, 0]
click at [593, 114] on link "Notes (0)" at bounding box center [590, 112] width 54 height 28
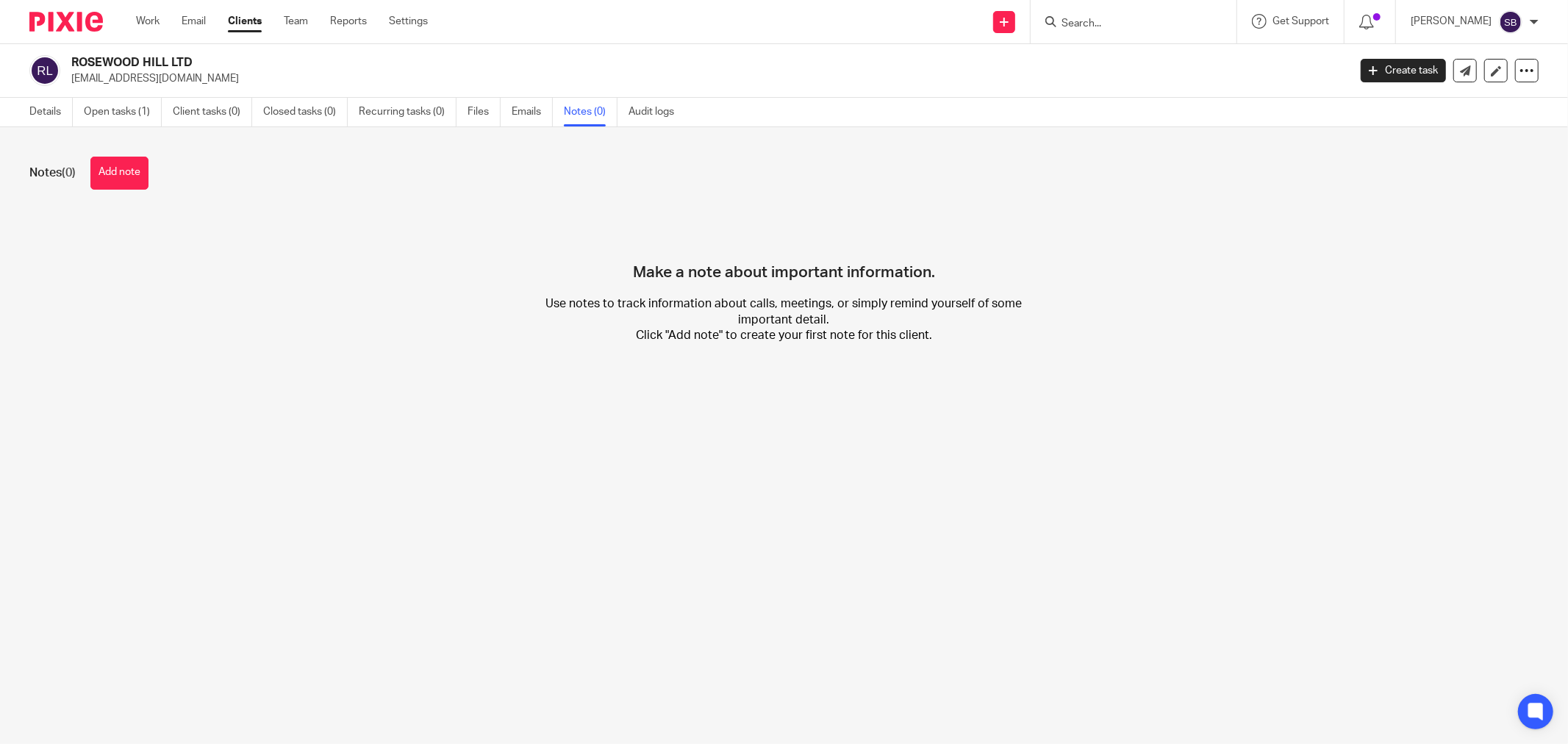
click at [152, 167] on div "Notes (0) Add note" at bounding box center [784, 174] width 1509 height 33
click at [136, 170] on button "Add note" at bounding box center [119, 174] width 58 height 33
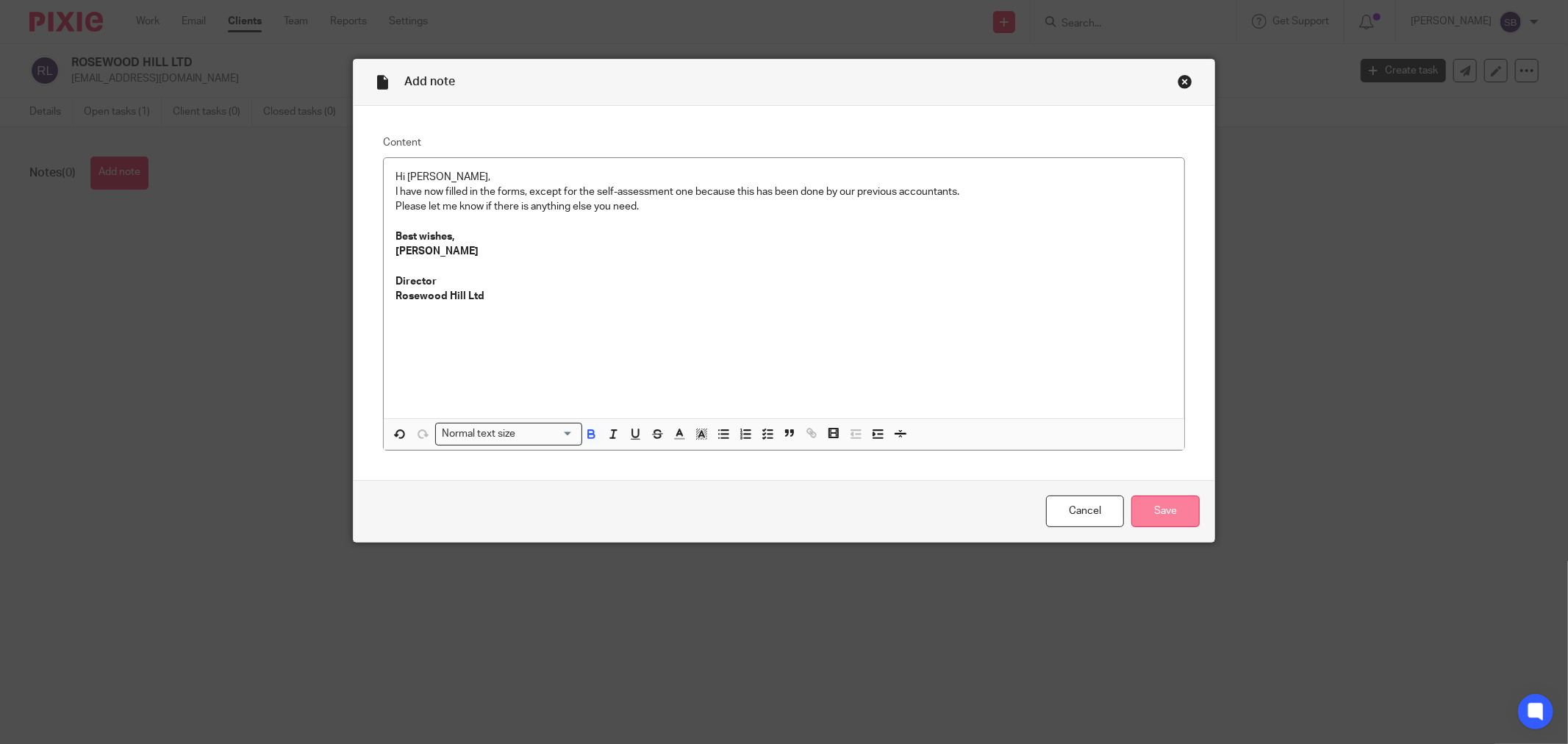
click at [1163, 516] on input "Save" at bounding box center [1165, 512] width 69 height 31
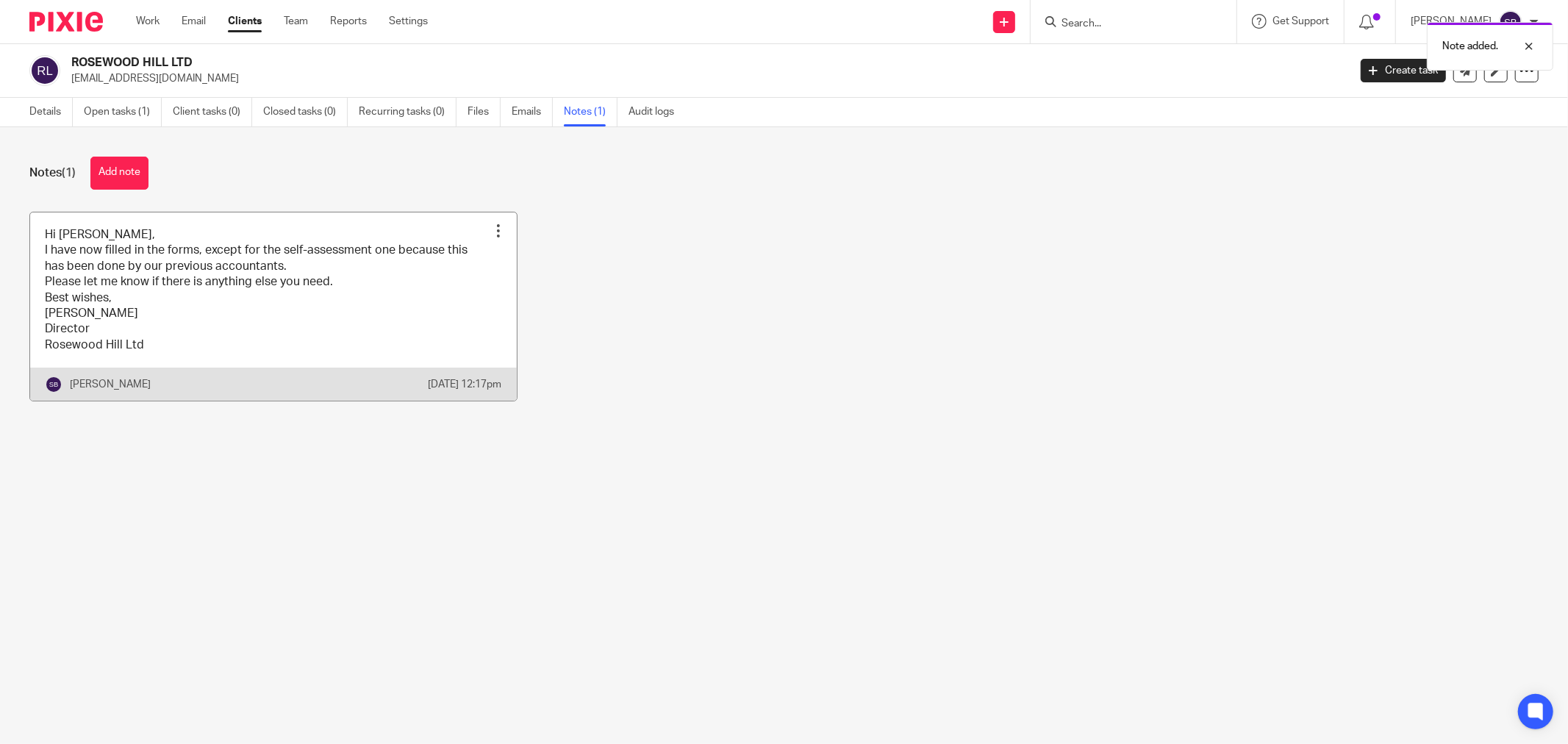
click at [493, 230] on div at bounding box center [498, 230] width 15 height 15
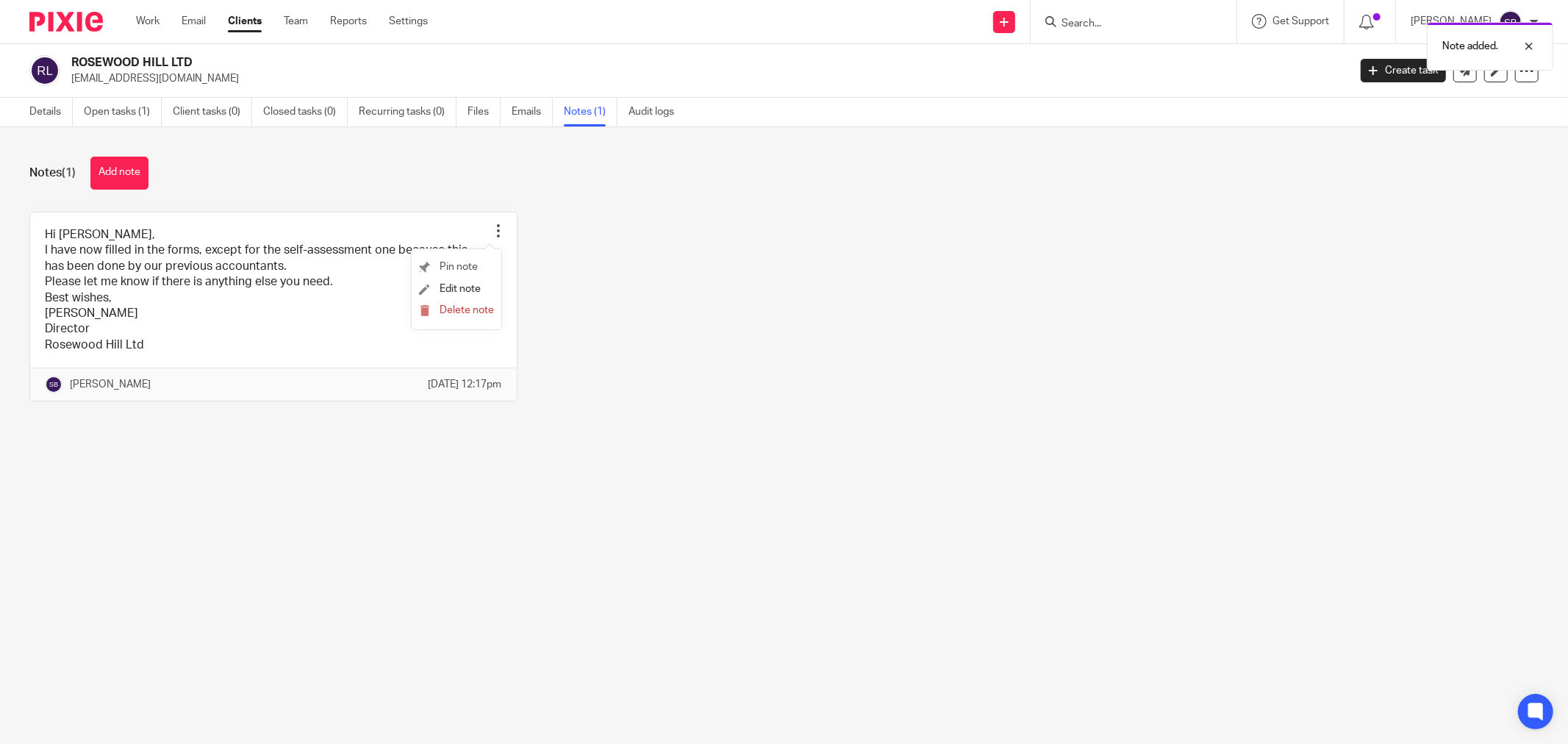
click at [473, 261] on li "Pin note" at bounding box center [457, 268] width 75 height 23
click at [443, 269] on span "Pin note" at bounding box center [459, 267] width 38 height 11
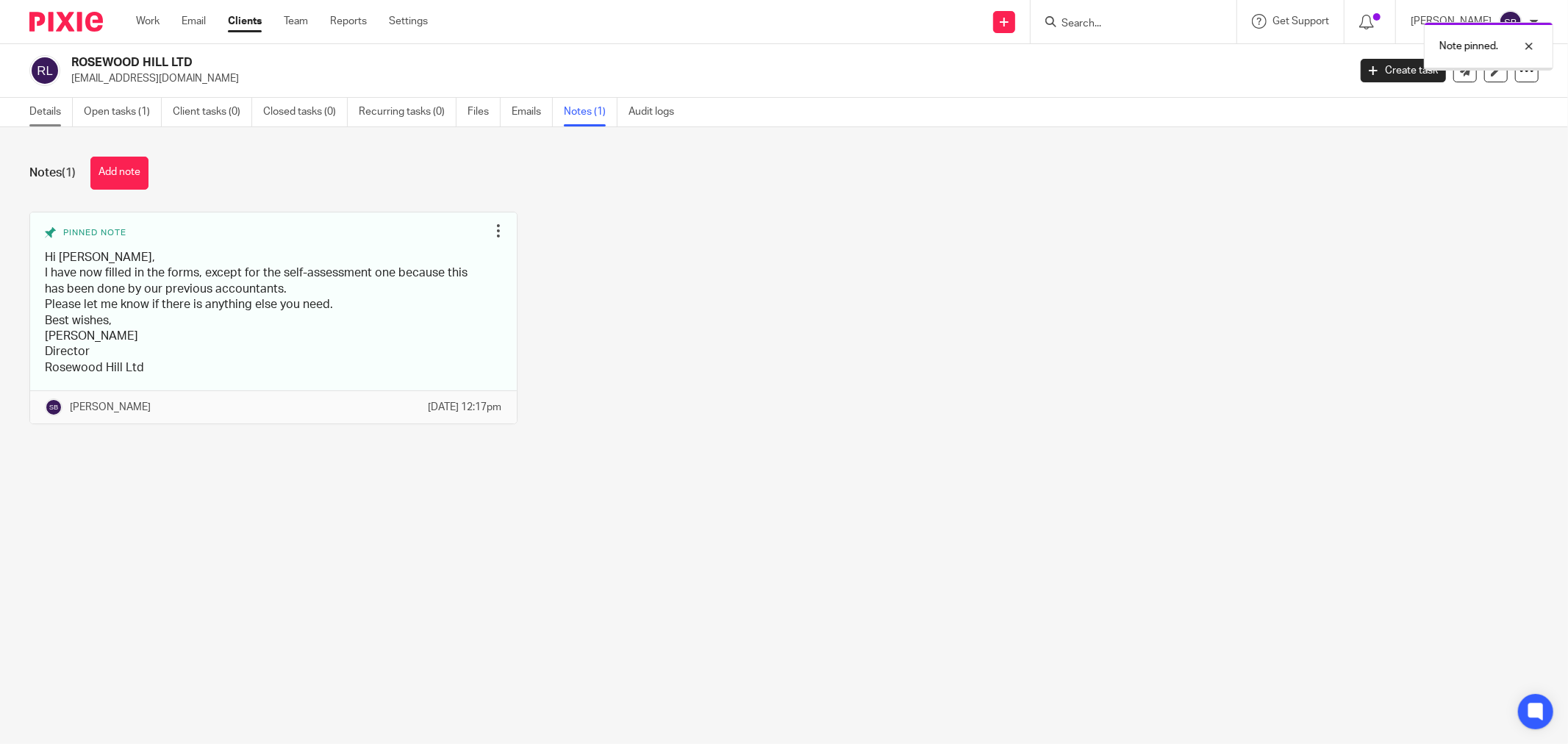
click at [31, 108] on link "Details" at bounding box center [51, 112] width 43 height 28
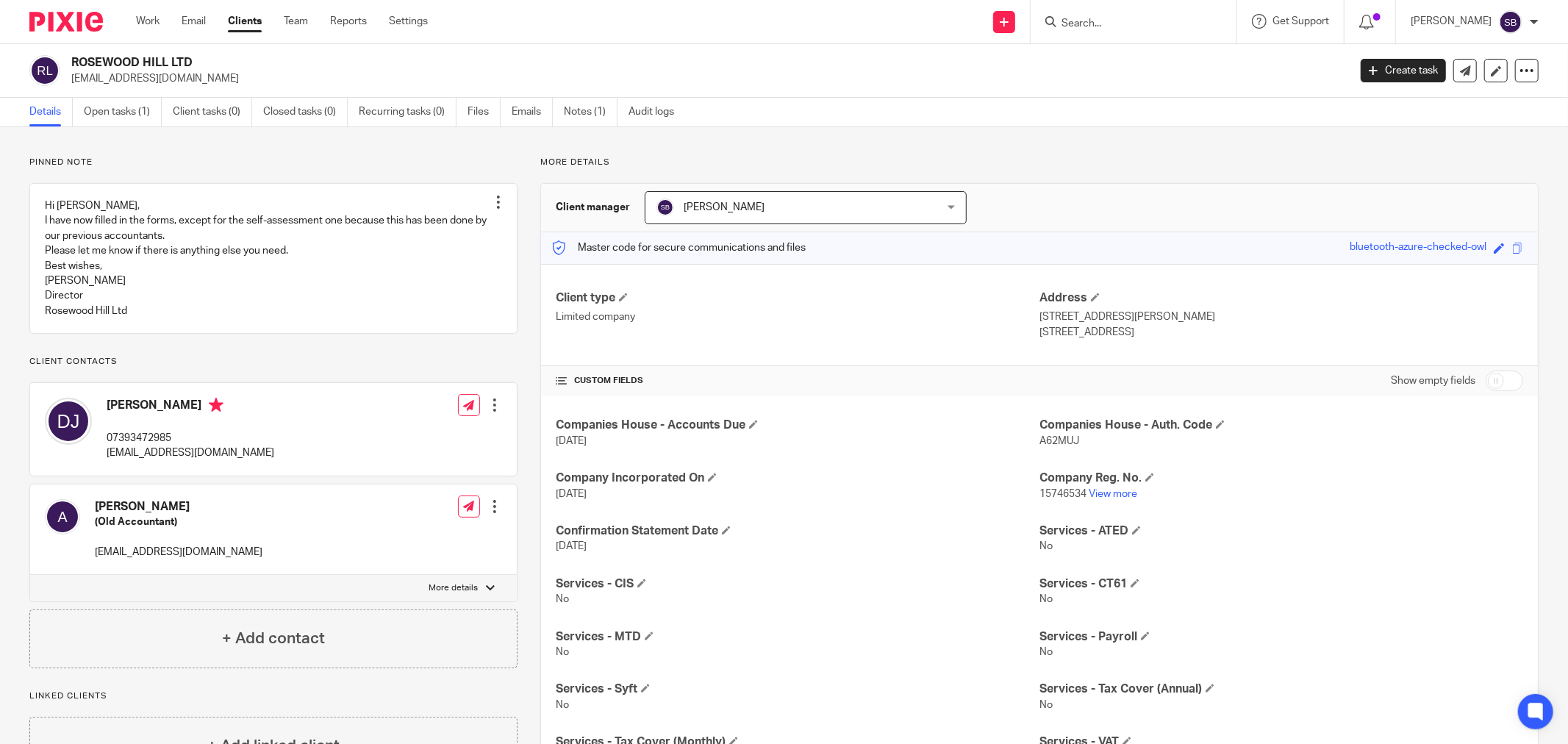
click at [1129, 25] on input "Search" at bounding box center [1126, 25] width 132 height 14
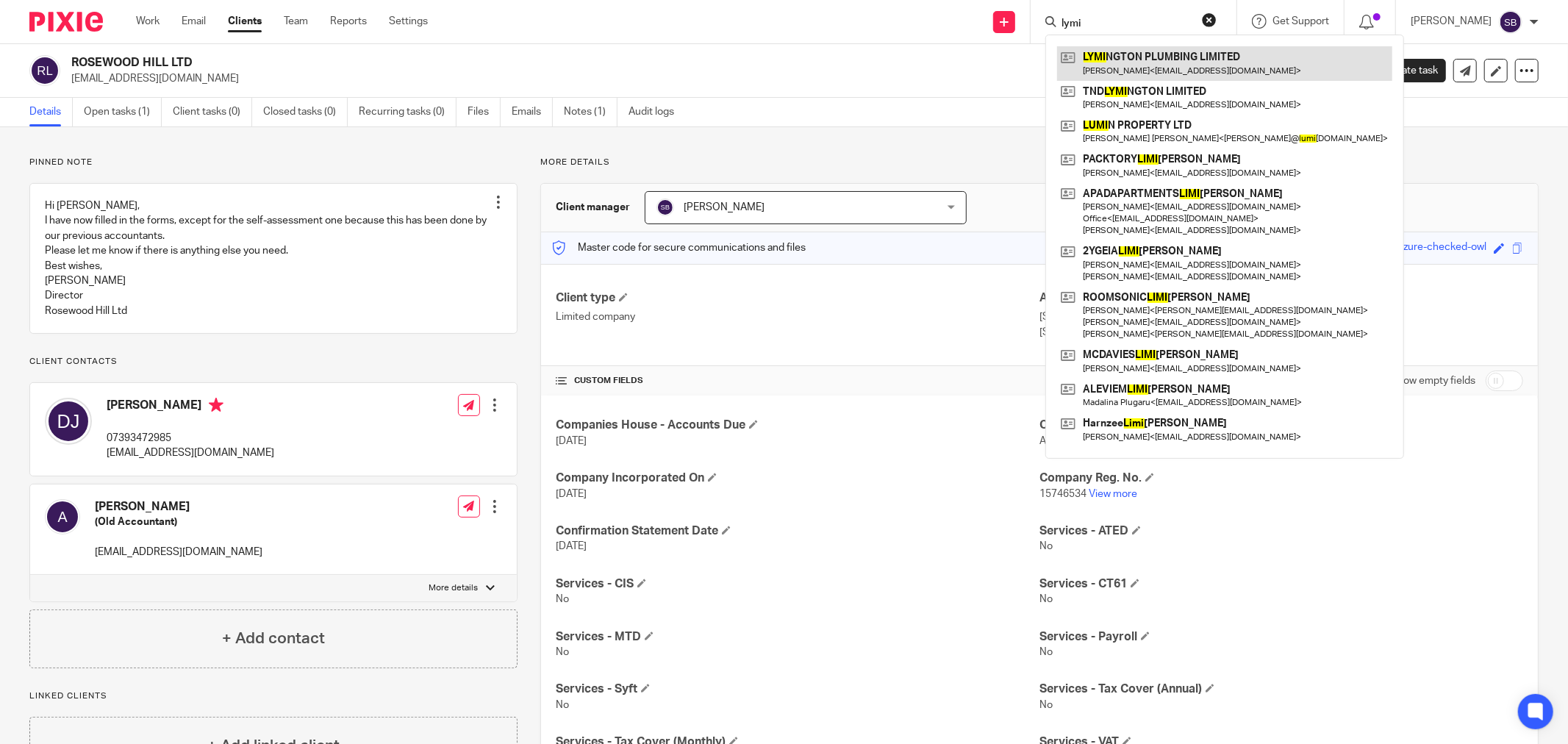
type input "lymi"
click at [1170, 69] on link at bounding box center [1225, 63] width 335 height 34
